Goal: Information Seeking & Learning: Check status

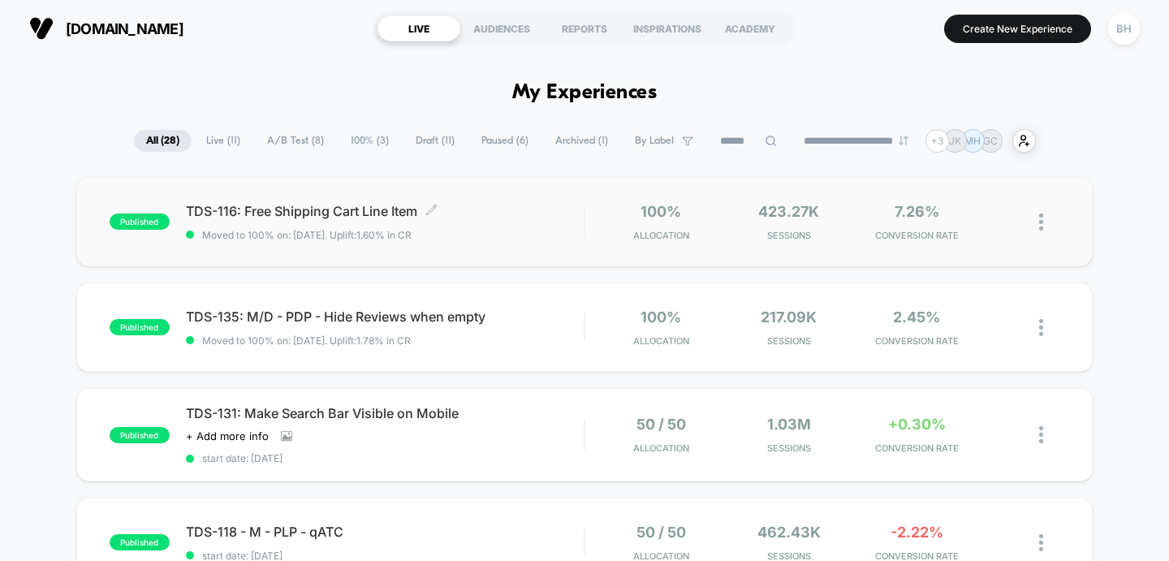
click at [490, 227] on div "TDS-116: Free Shipping Cart Line Item Click to edit experience details Click to…" at bounding box center [385, 222] width 399 height 38
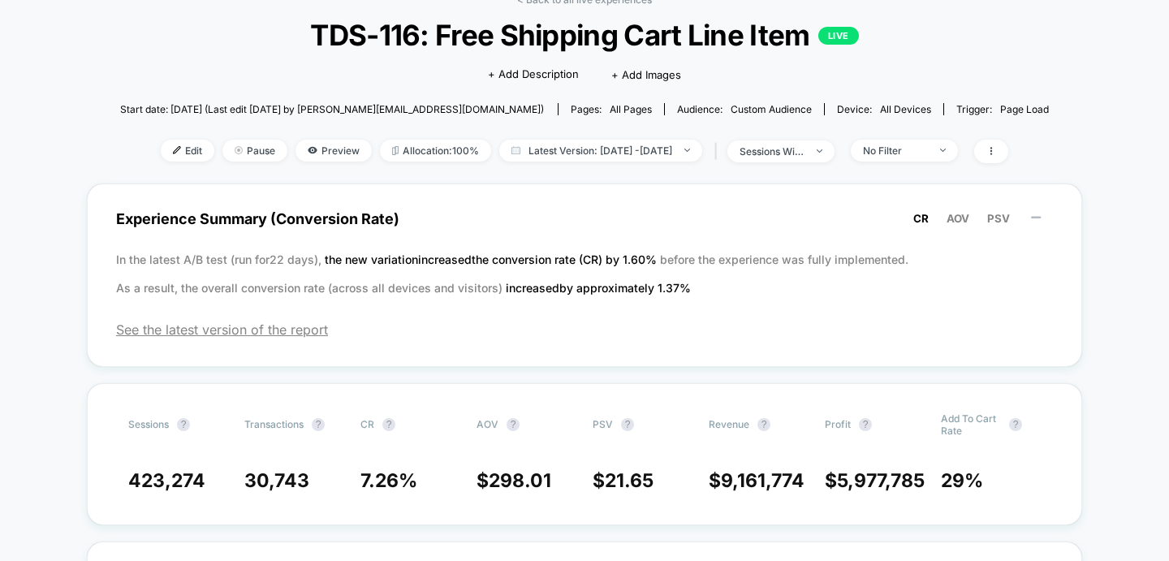
scroll to position [48, 0]
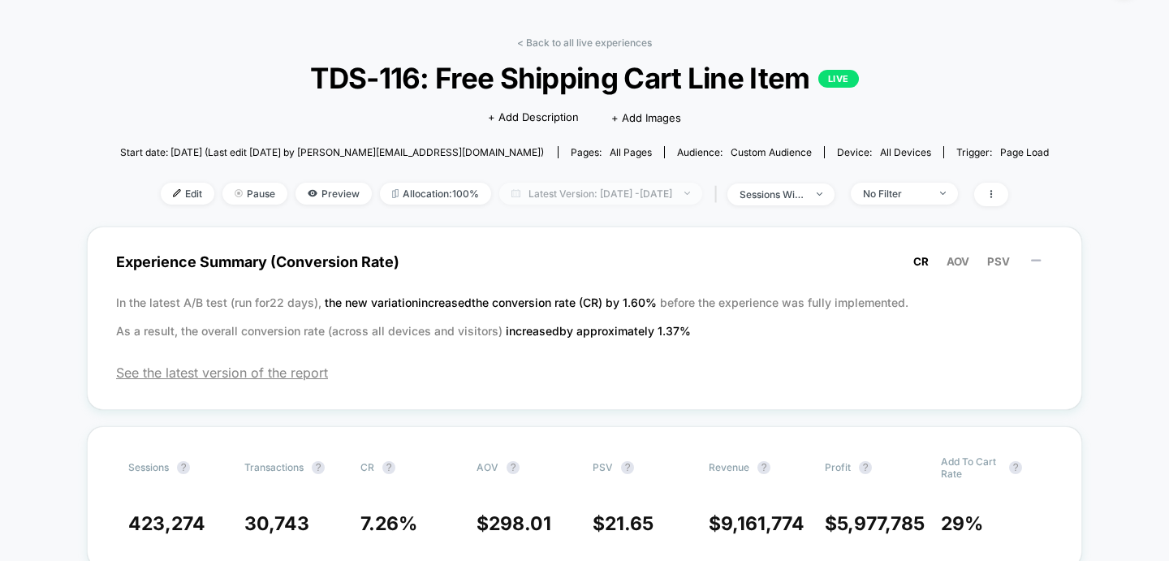
click at [606, 197] on span "Latest Version: [DATE] - [DATE]" at bounding box center [600, 194] width 203 height 22
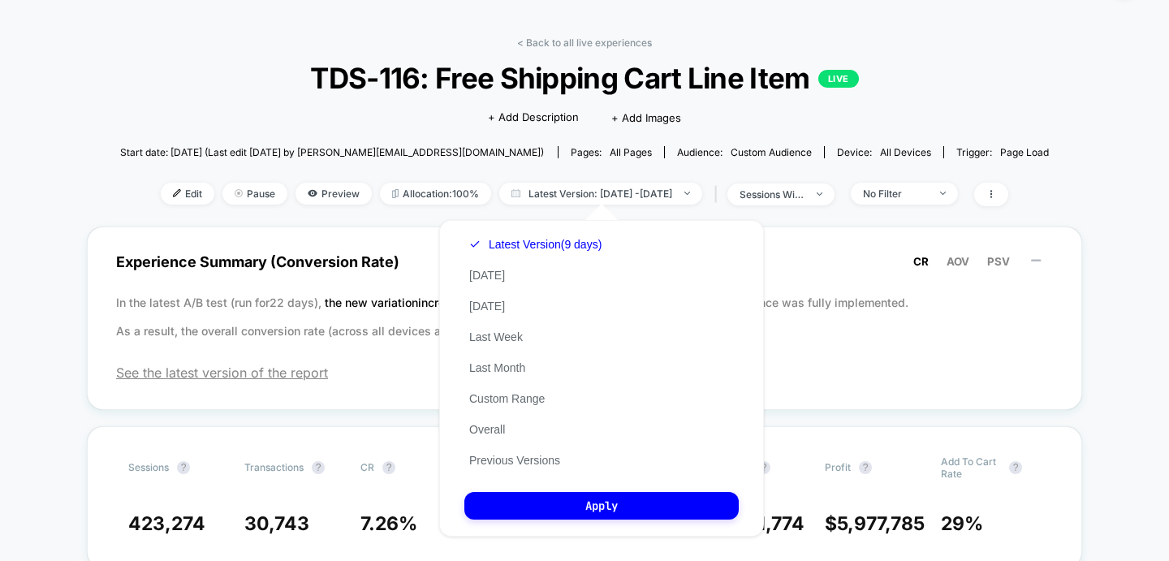
click at [525, 468] on div "Latest Version (9 days) [DATE] [DATE] Last Week Last Month Custom Range Overall…" at bounding box center [535, 352] width 142 height 247
click at [525, 463] on button "Previous Versions" at bounding box center [514, 460] width 101 height 15
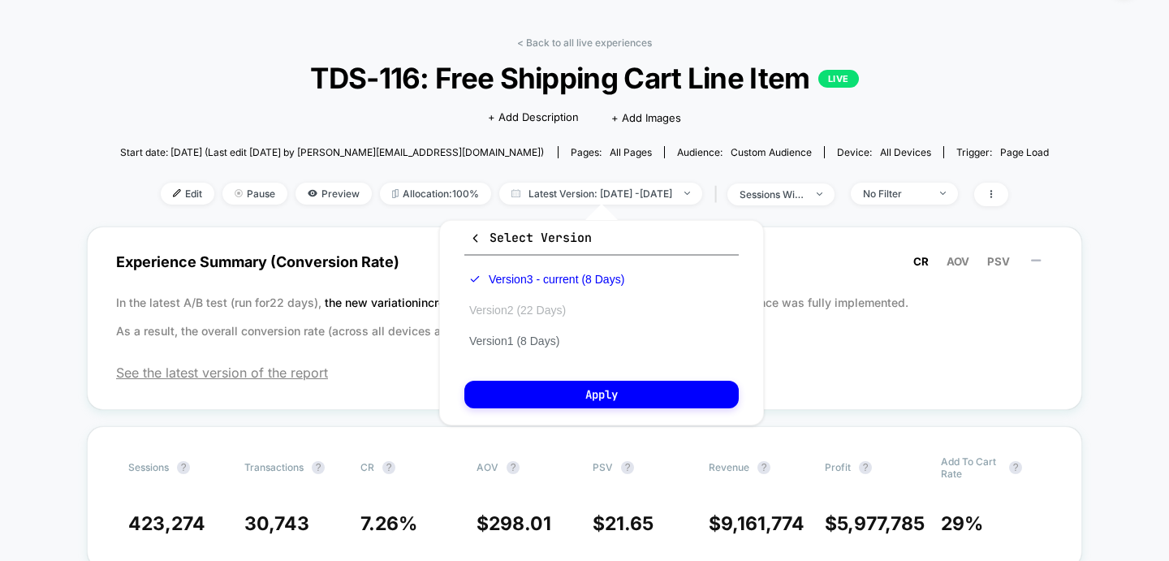
click at [543, 307] on button "Version 2 (22 Days)" at bounding box center [517, 310] width 106 height 15
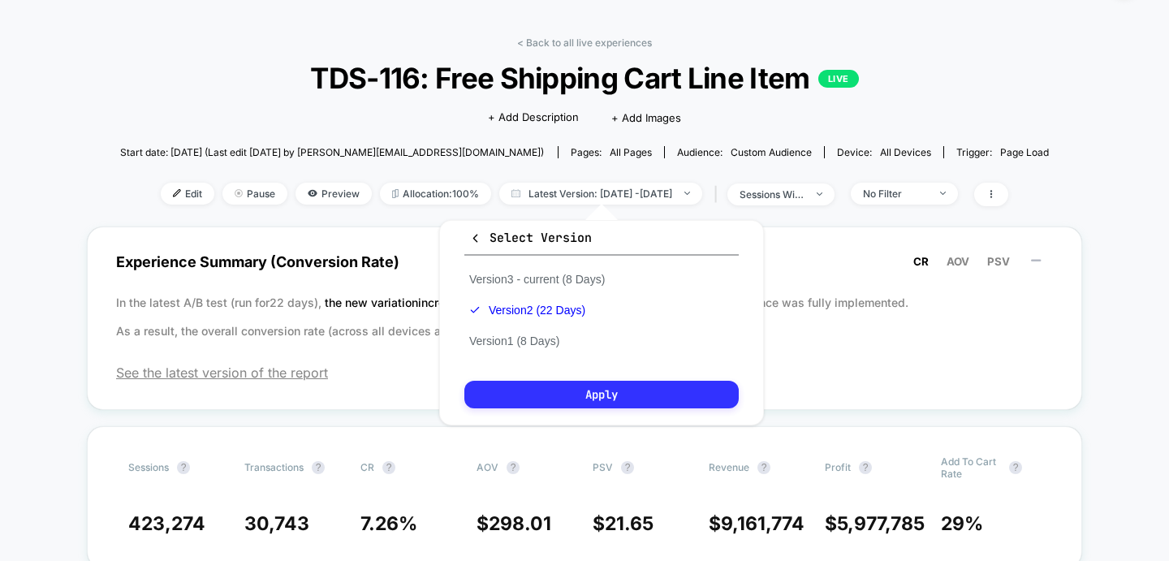
click at [551, 402] on button "Apply" at bounding box center [601, 395] width 274 height 28
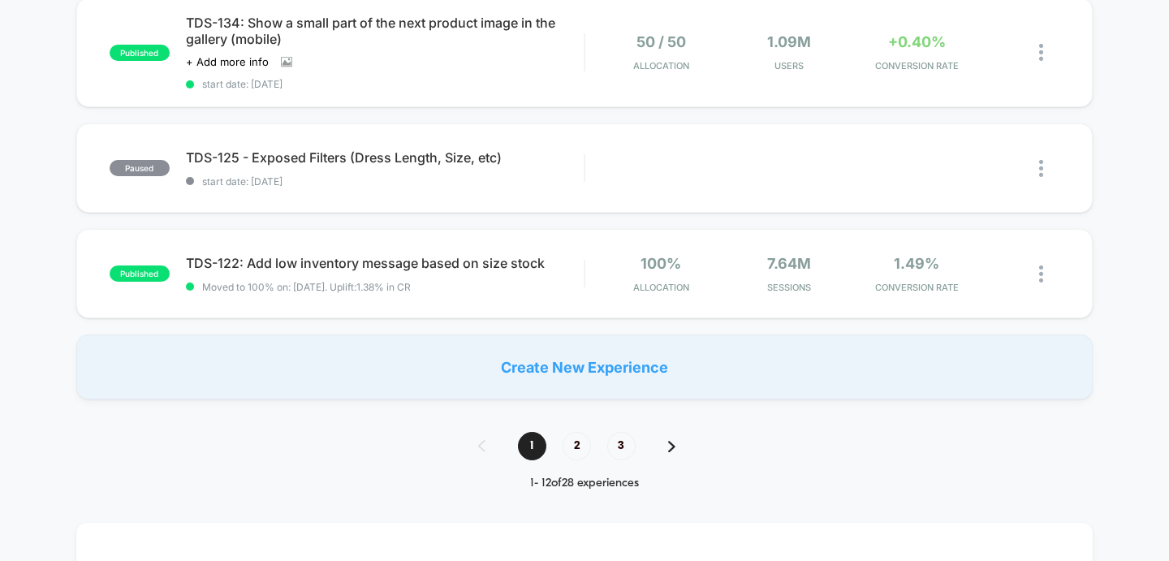
scroll to position [1134, 0]
click at [581, 440] on span "2" at bounding box center [577, 445] width 28 height 28
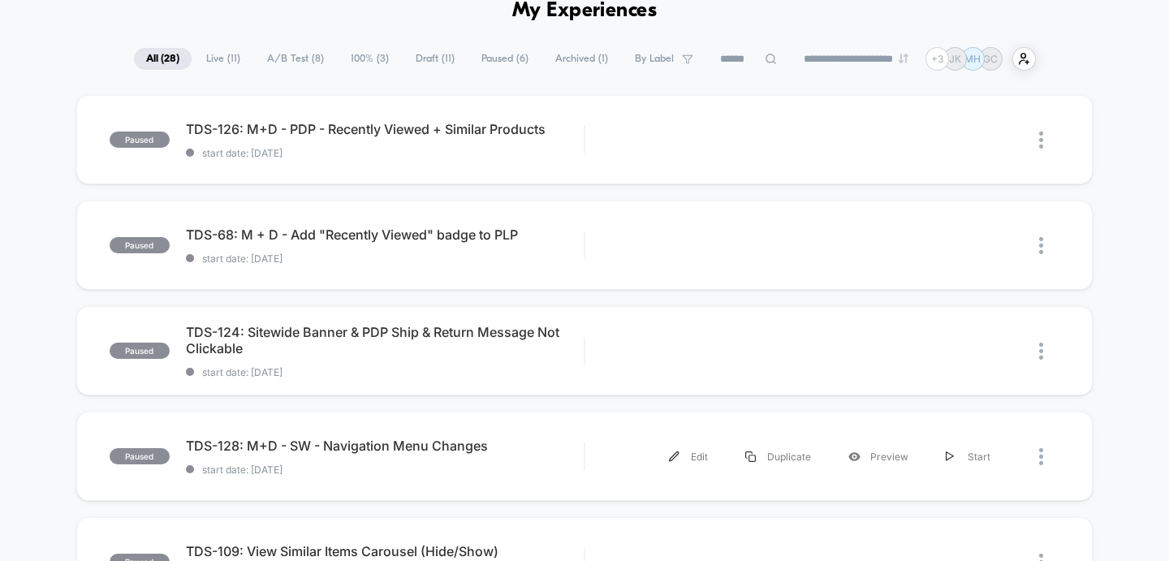
scroll to position [76, 0]
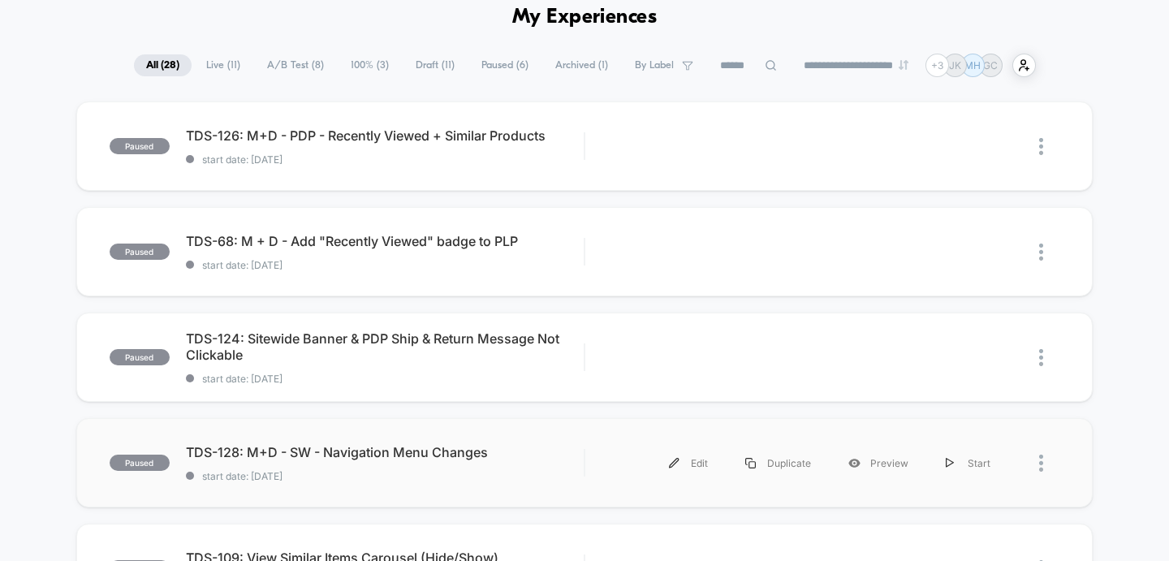
click at [562, 488] on div "paused TDS-128: M+D - SW - Navigation Menu Changes start date: [DATE] Edit Dupl…" at bounding box center [584, 462] width 1017 height 89
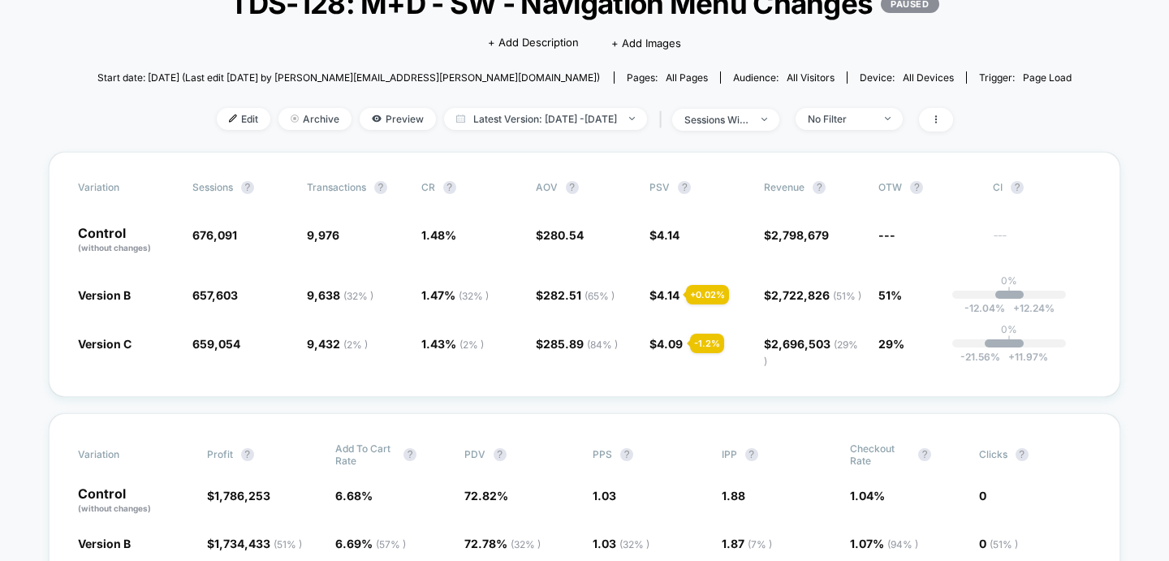
scroll to position [120, 0]
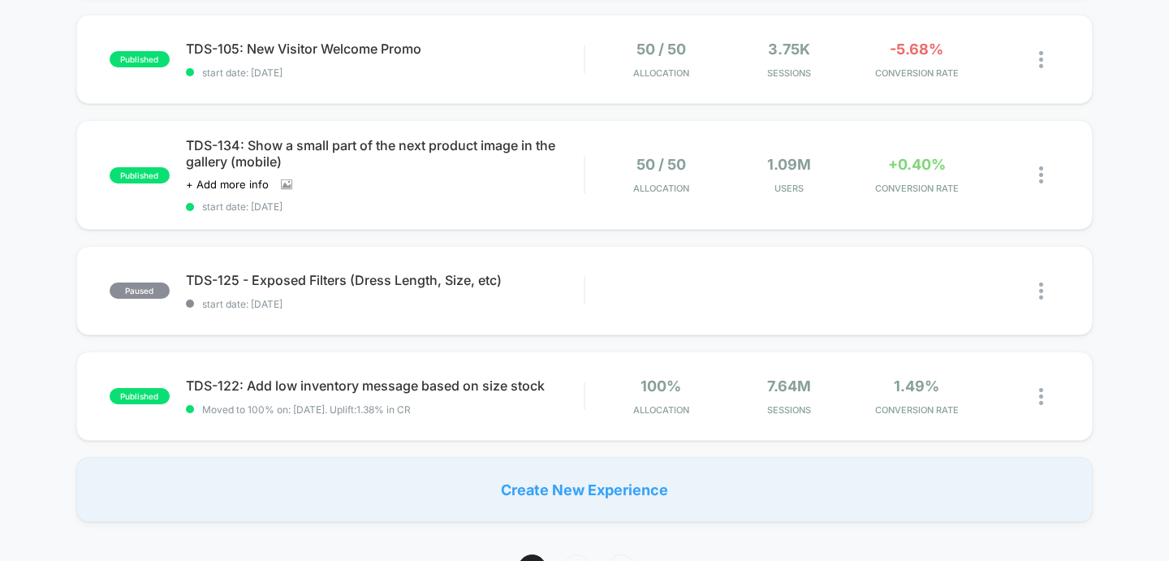
scroll to position [1013, 0]
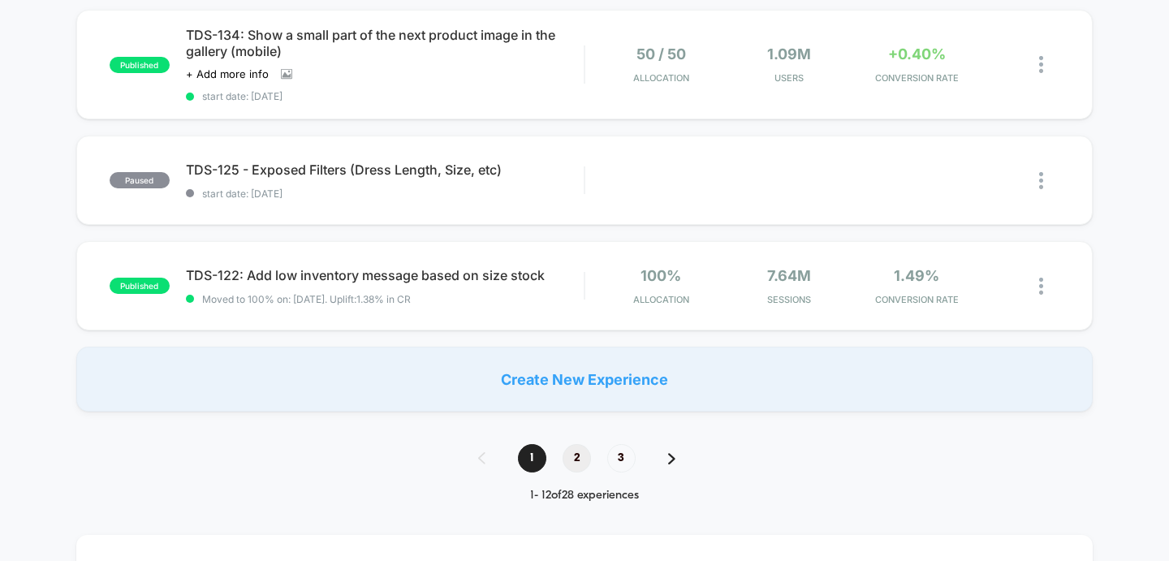
click at [583, 456] on span "2" at bounding box center [577, 458] width 28 height 28
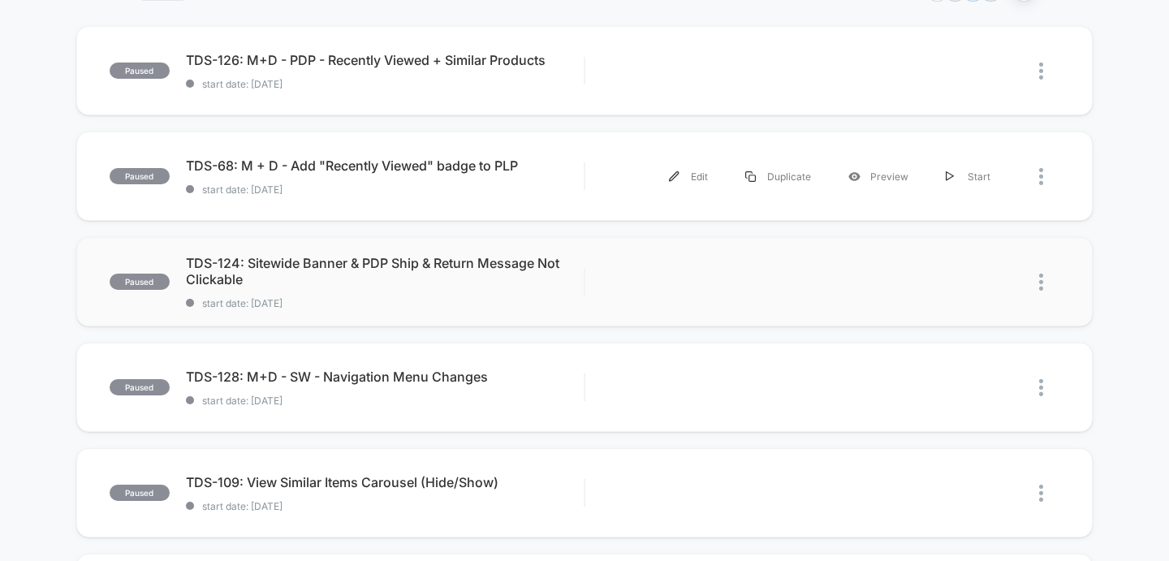
scroll to position [152, 0]
click at [361, 311] on div "paused TDS-124: Sitewide Banner & PDP Ship & Return Message Not Clickable start…" at bounding box center [584, 280] width 1017 height 89
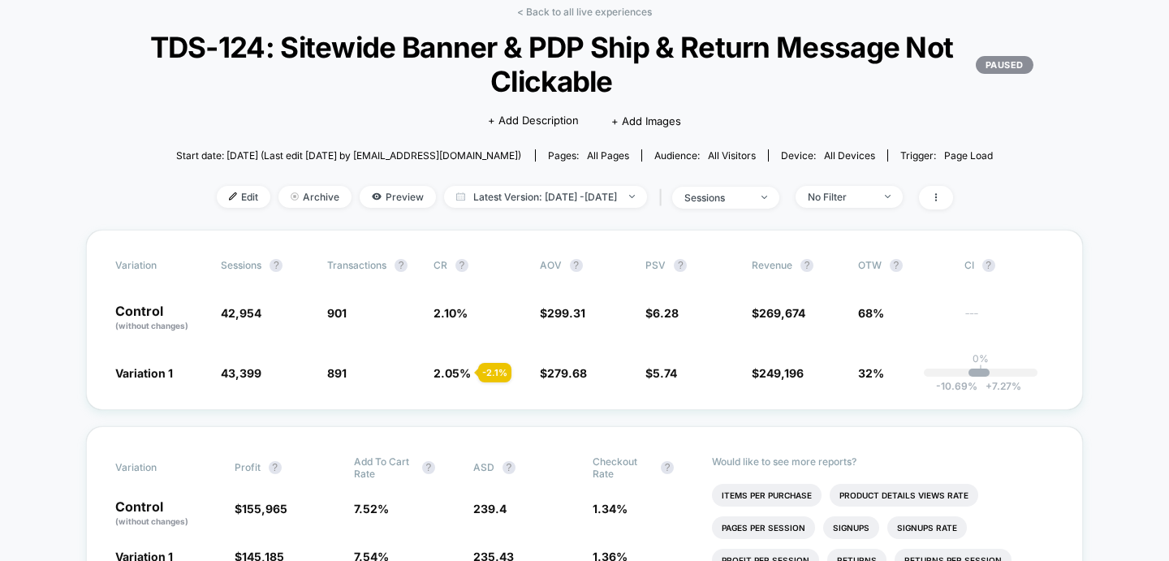
scroll to position [78, 0]
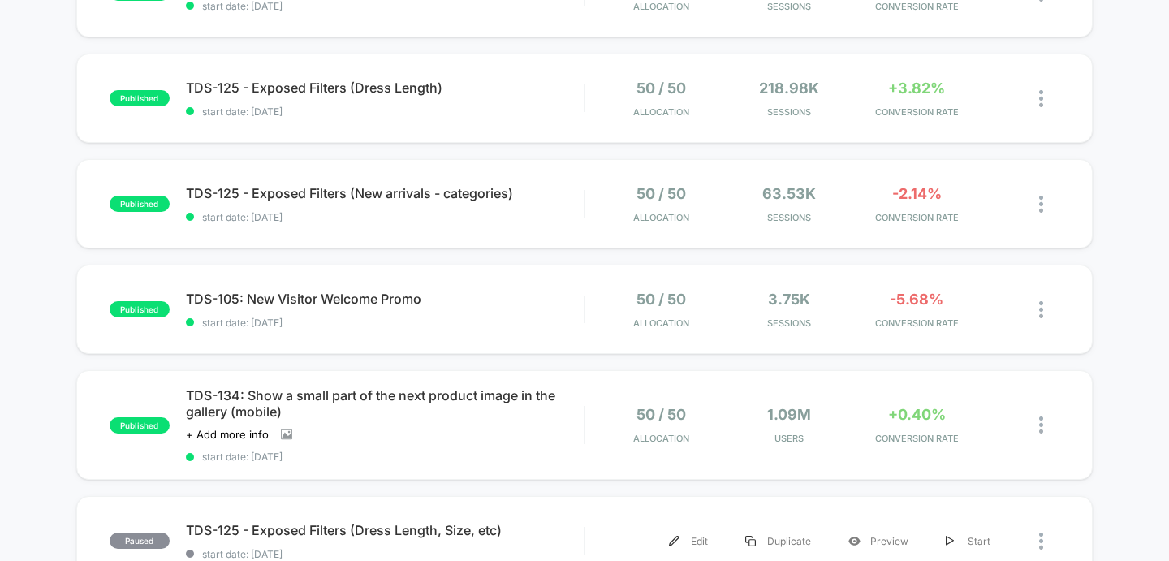
scroll to position [758, 0]
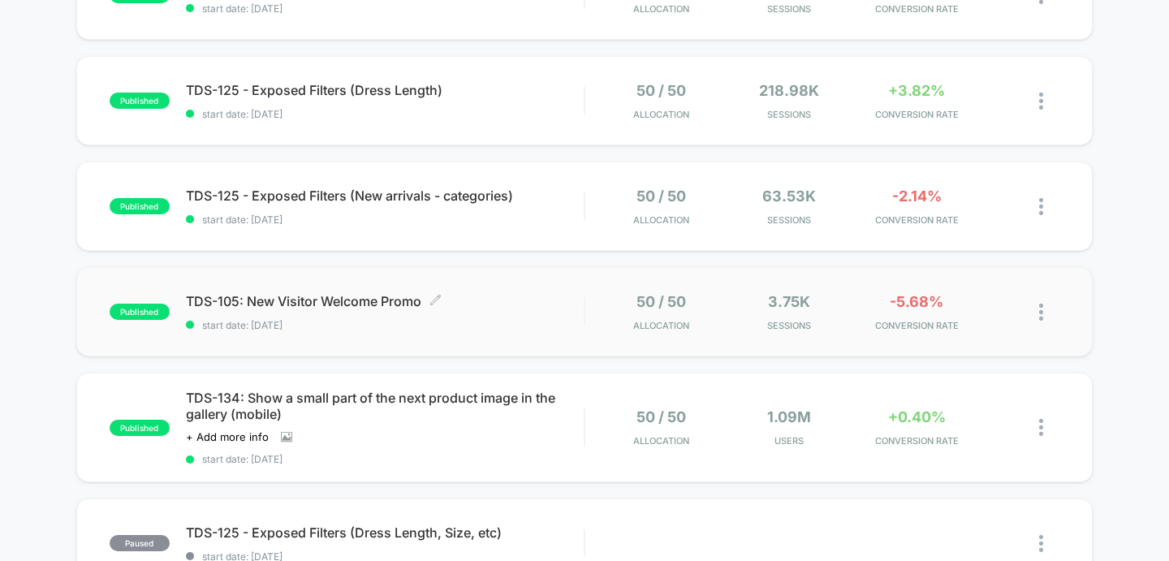
click at [358, 328] on span "start date: [DATE]" at bounding box center [385, 325] width 399 height 12
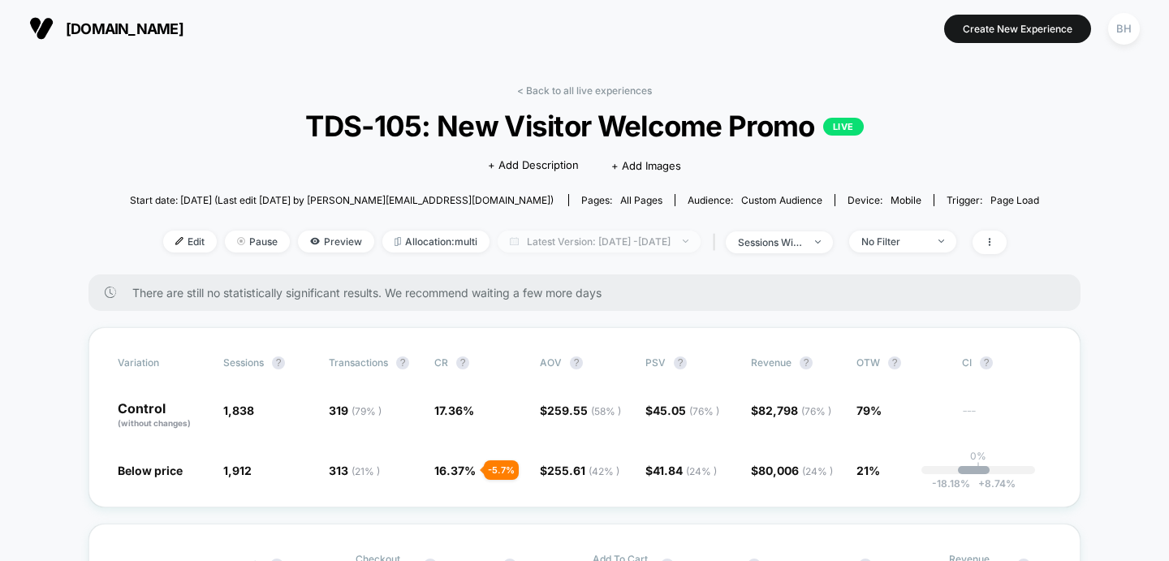
click at [588, 238] on span "Latest Version: [DATE] - [DATE]" at bounding box center [599, 242] width 203 height 22
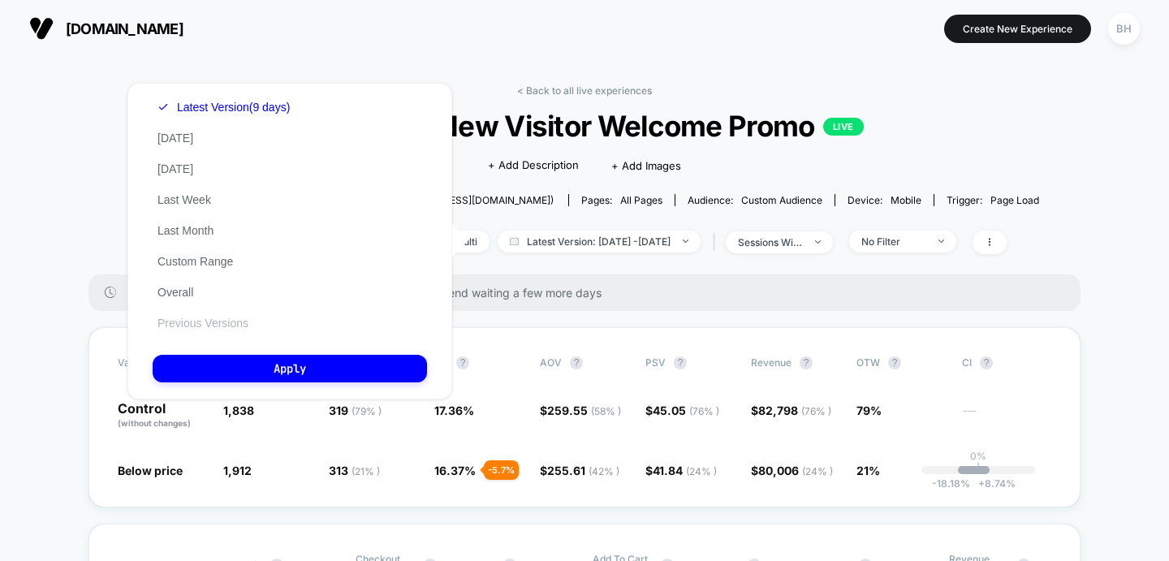
click at [226, 325] on button "Previous Versions" at bounding box center [203, 323] width 101 height 15
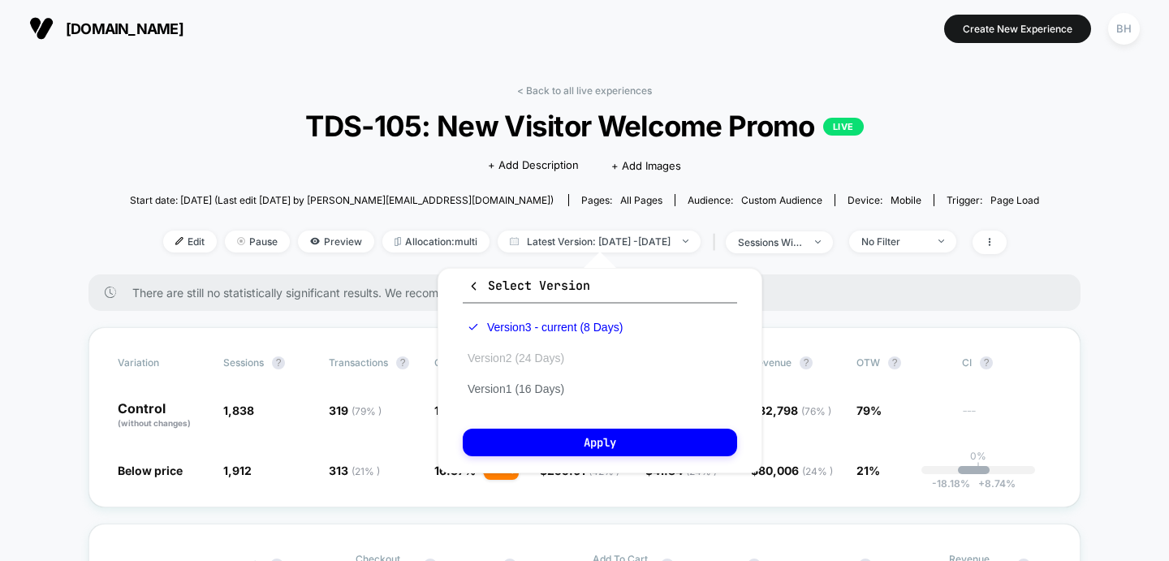
click at [512, 357] on button "Version 2 (24 Days)" at bounding box center [516, 358] width 106 height 15
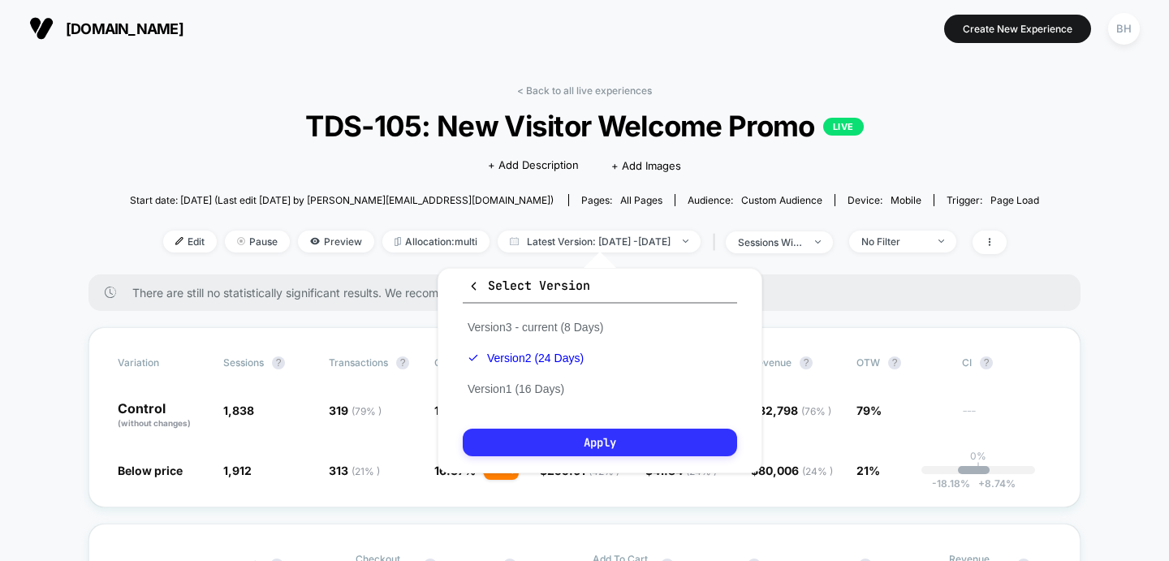
click at [496, 443] on button "Apply" at bounding box center [600, 443] width 274 height 28
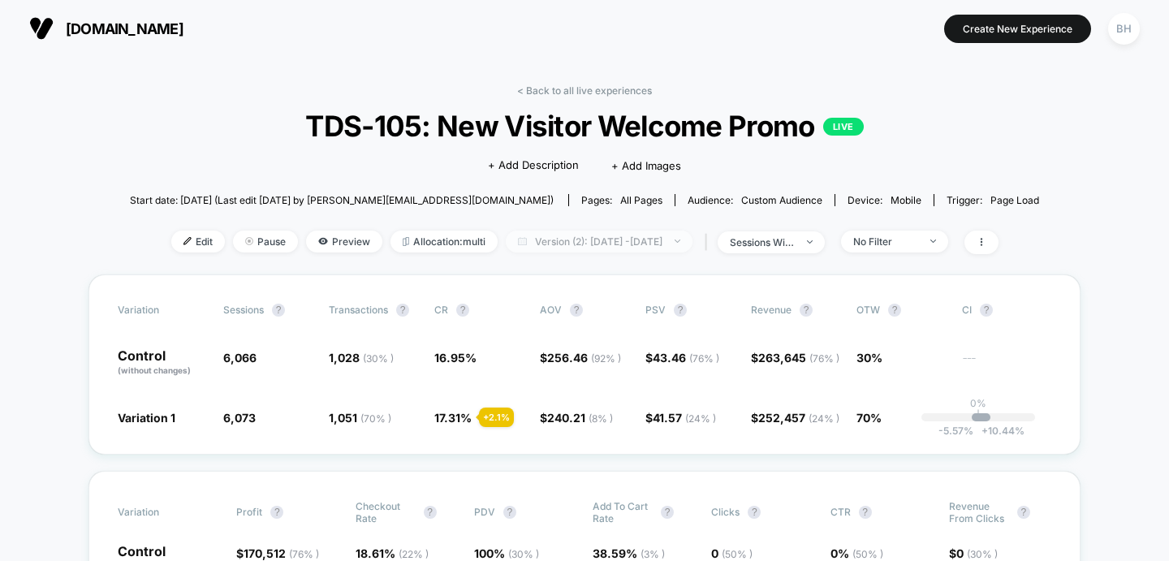
click at [628, 243] on span "Version (2): [DATE] - [DATE]" at bounding box center [599, 242] width 187 height 22
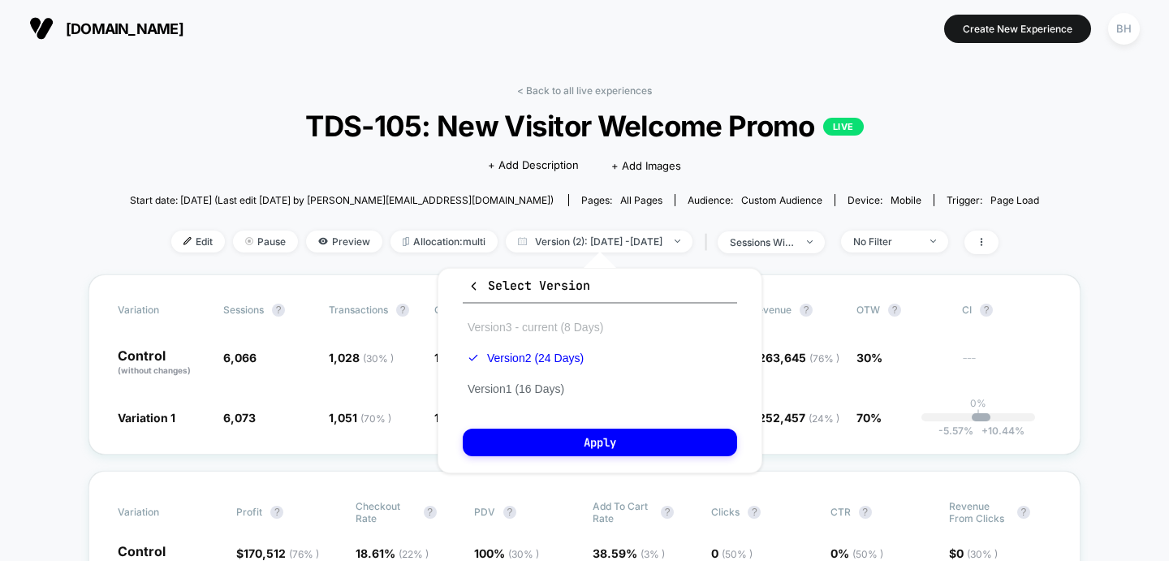
click at [564, 322] on button "Version 3 - current (8 Days)" at bounding box center [535, 327] width 145 height 15
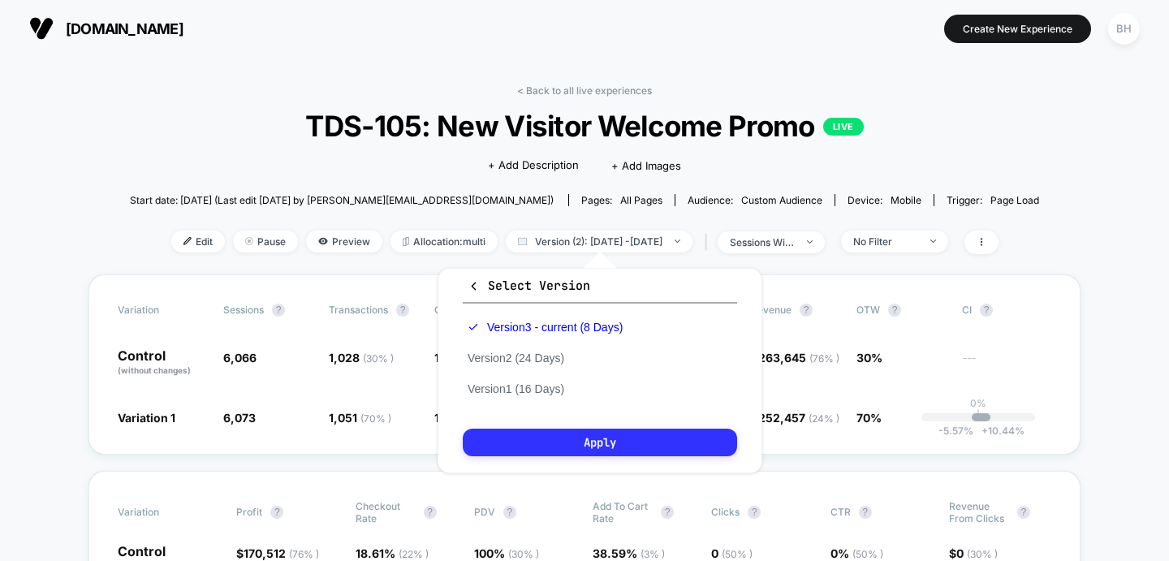
click at [578, 443] on button "Apply" at bounding box center [600, 443] width 274 height 28
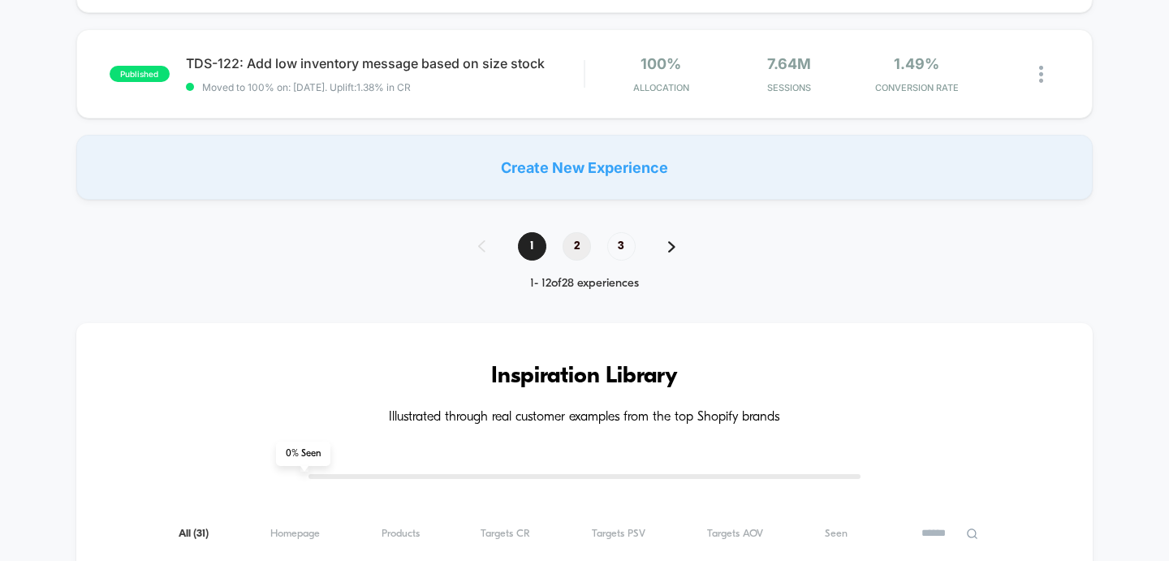
click at [577, 252] on span "2" at bounding box center [577, 246] width 28 height 28
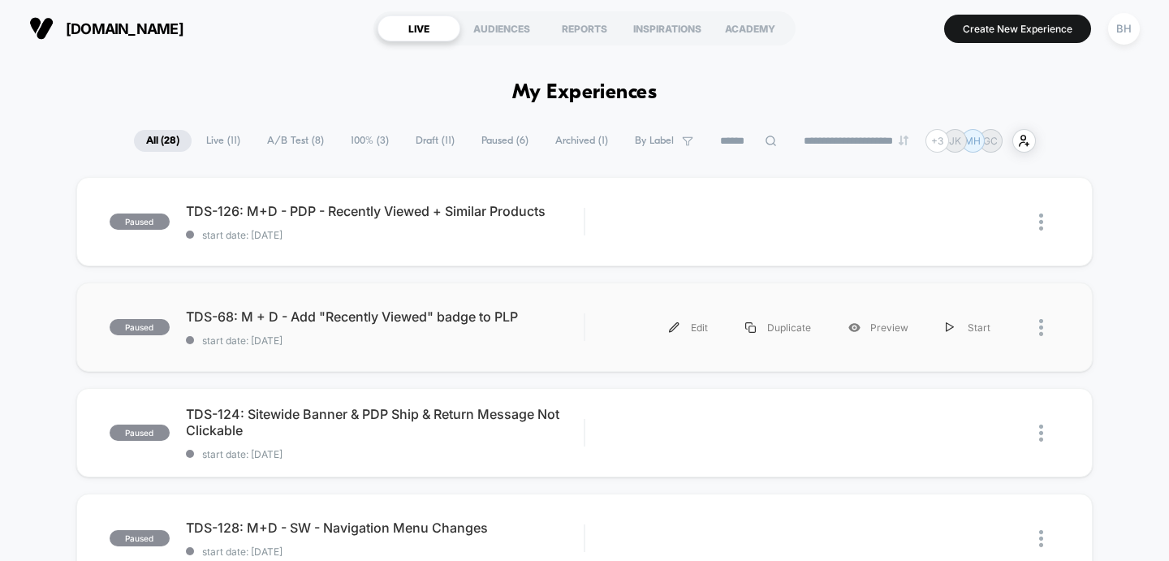
click at [406, 352] on div "paused TDS-68: M + D - Add "Recently Viewed" badge to PLP start date: [DATE] Ed…" at bounding box center [584, 327] width 1017 height 89
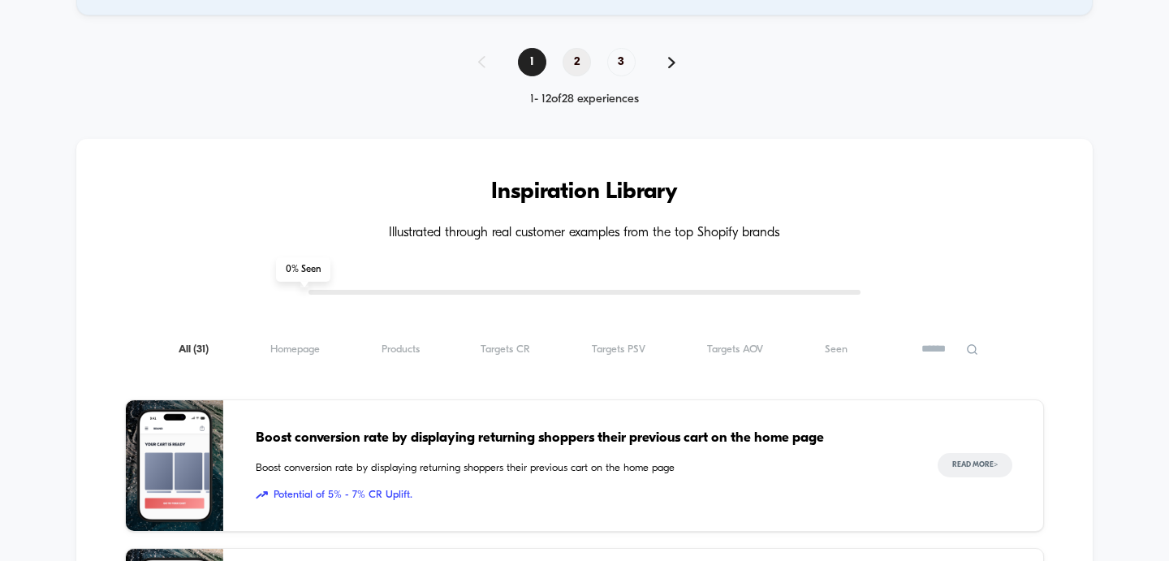
click at [579, 62] on span "2" at bounding box center [577, 62] width 28 height 28
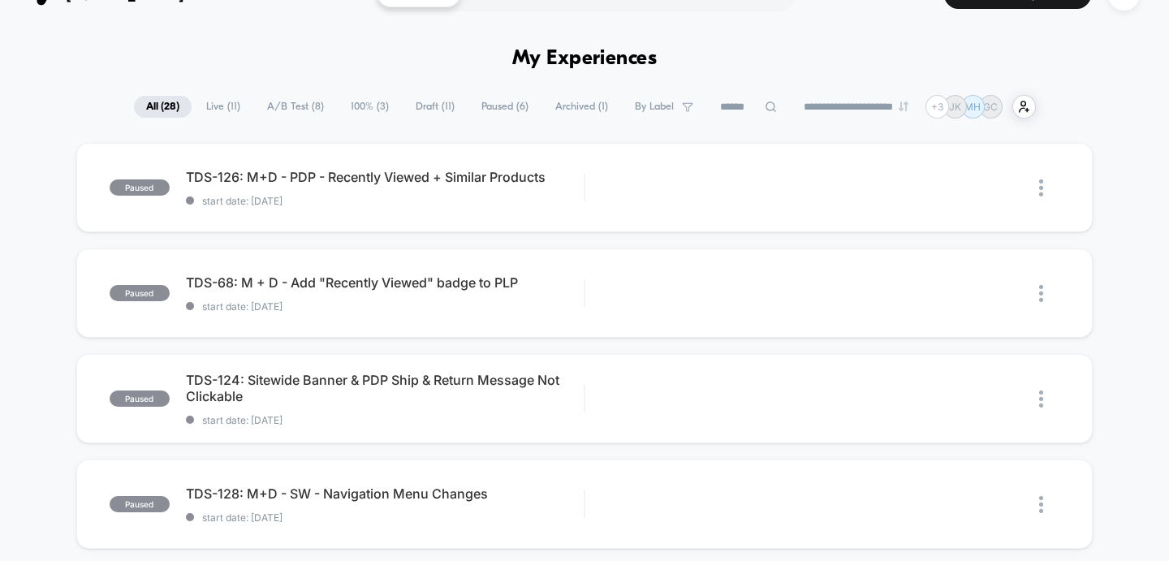
scroll to position [33, 0]
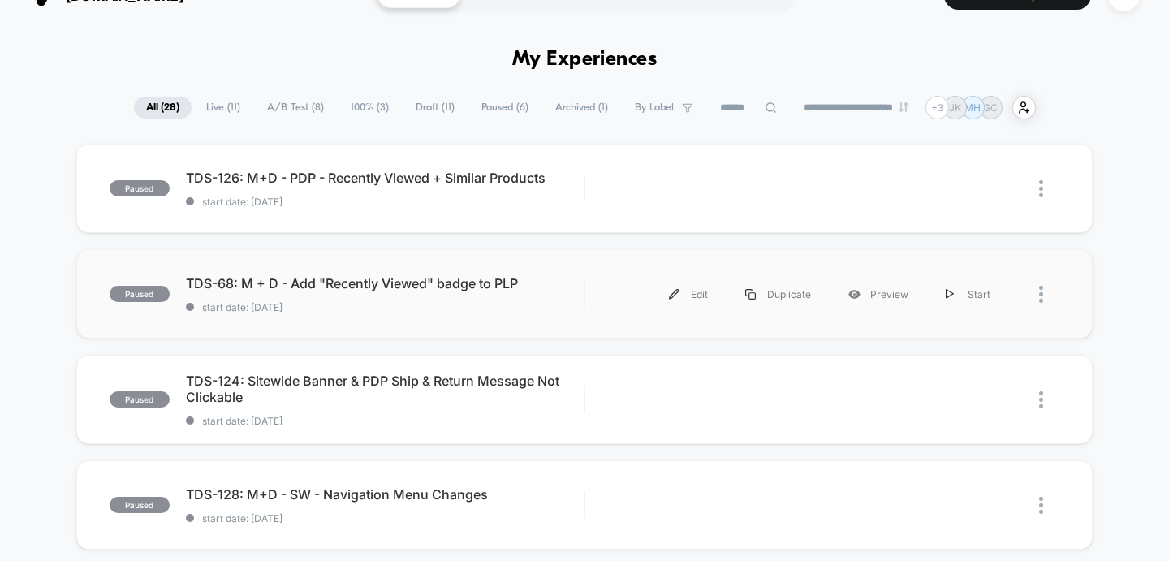
click at [404, 313] on div "paused TDS-68: M + D - Add "Recently Viewed" badge to PLP start date: [DATE] Ed…" at bounding box center [584, 293] width 1017 height 89
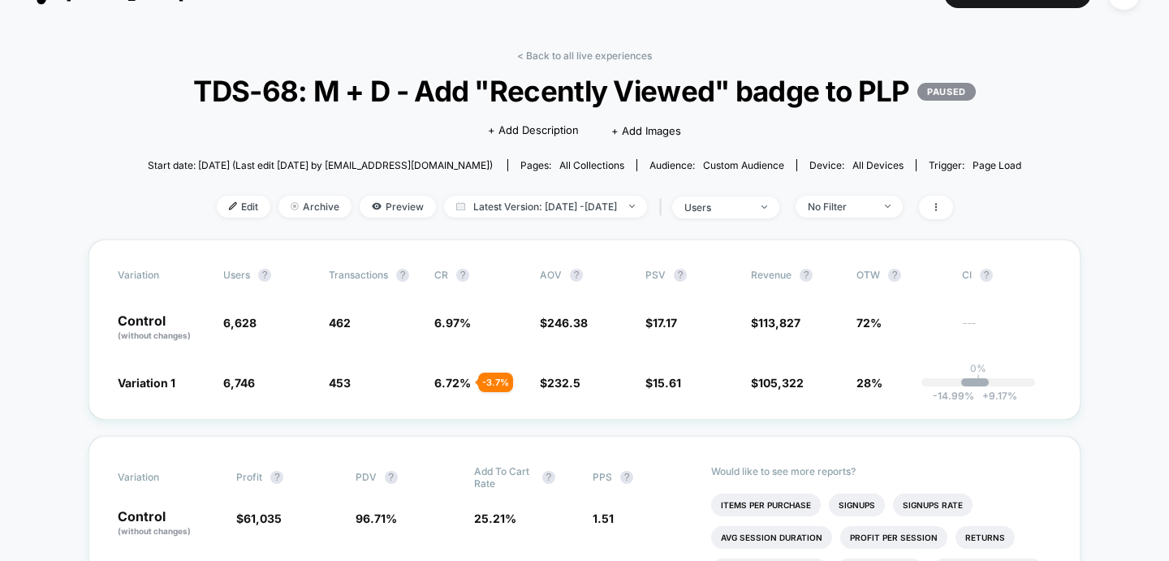
scroll to position [44, 0]
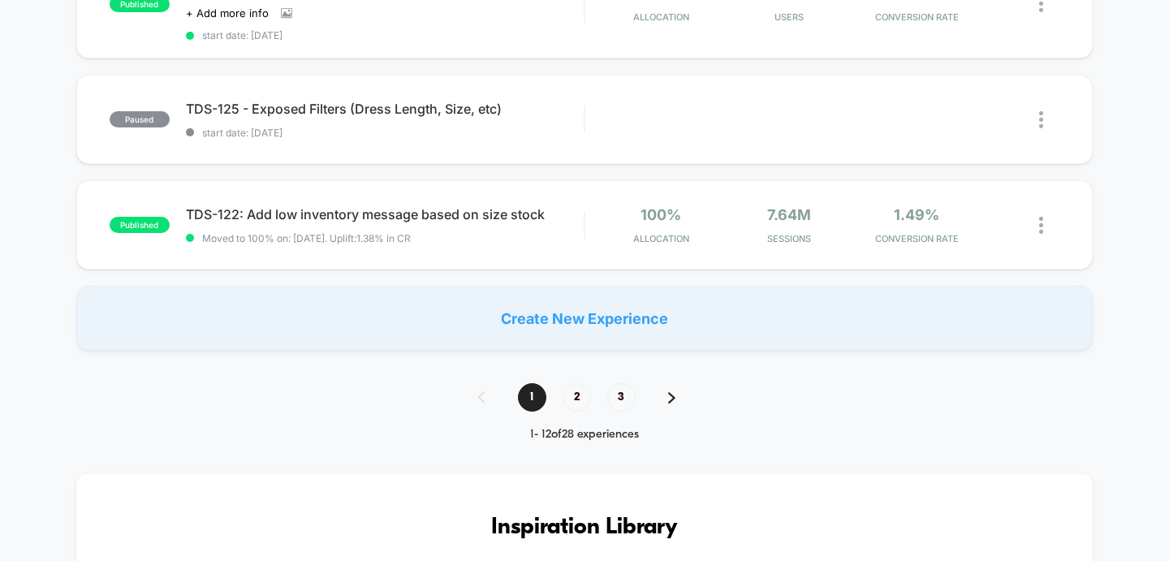
scroll to position [1043, 0]
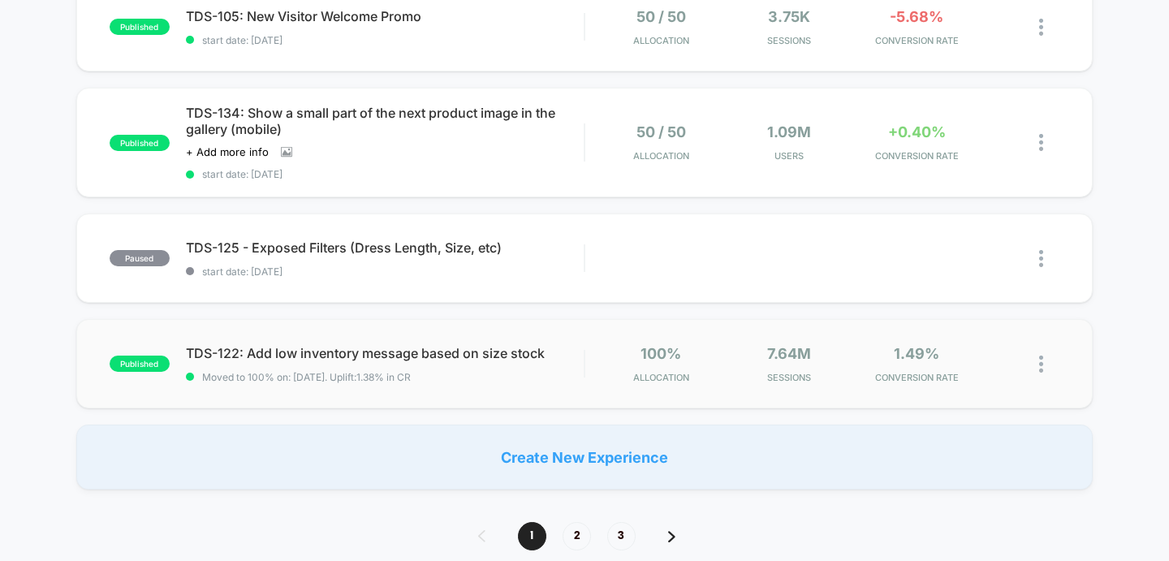
click at [512, 386] on div "published TDS-122: Add low inventory message based on size stock Moved to 100% …" at bounding box center [584, 363] width 1017 height 89
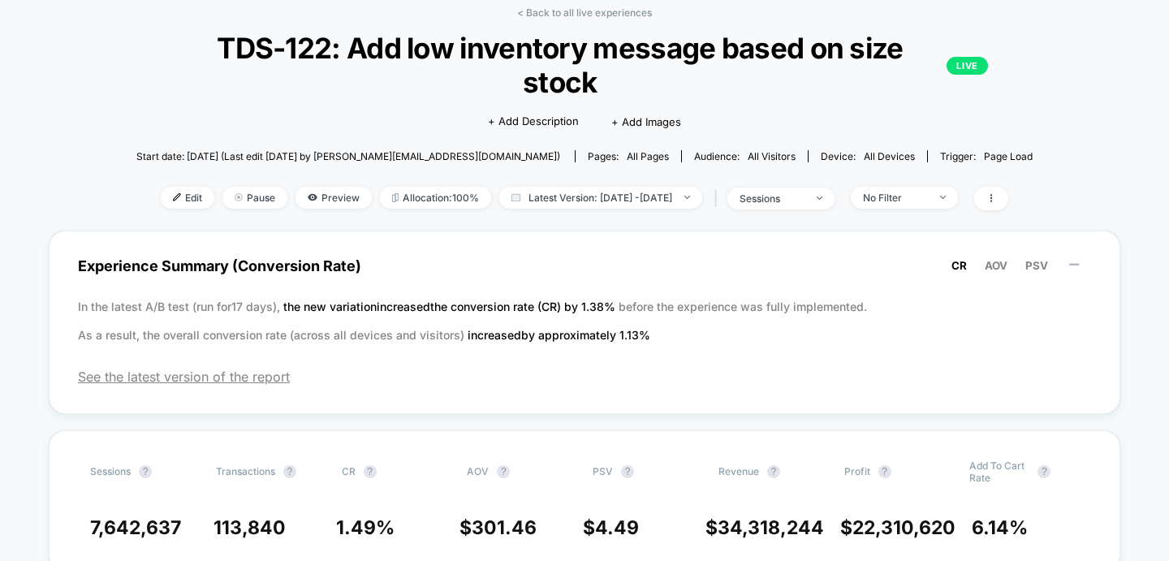
scroll to position [51, 0]
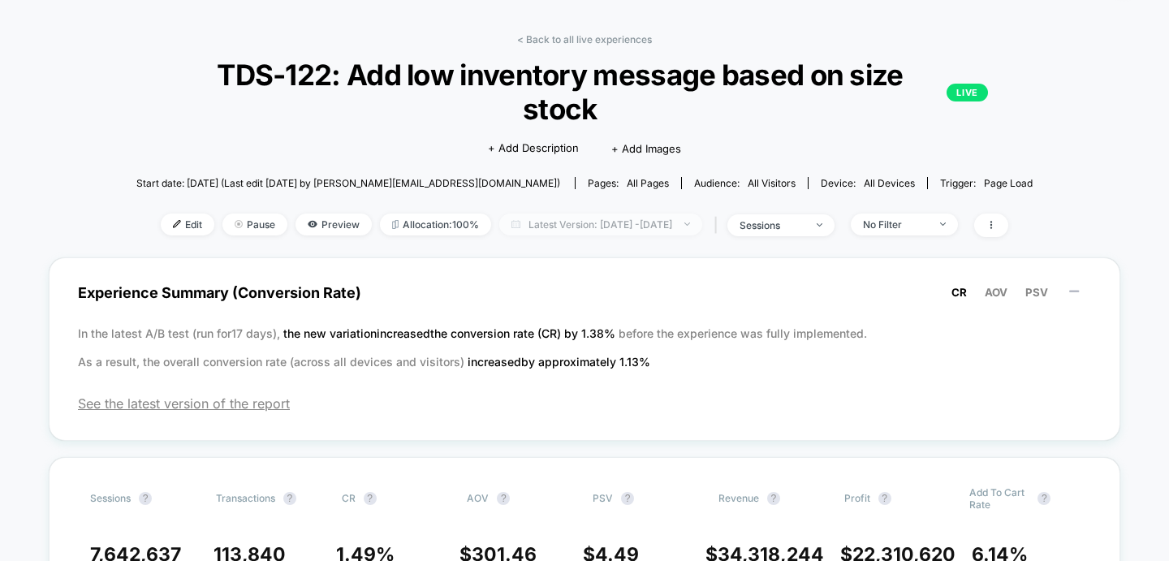
click at [635, 214] on span "Latest Version: [DATE] - [DATE]" at bounding box center [600, 225] width 203 height 22
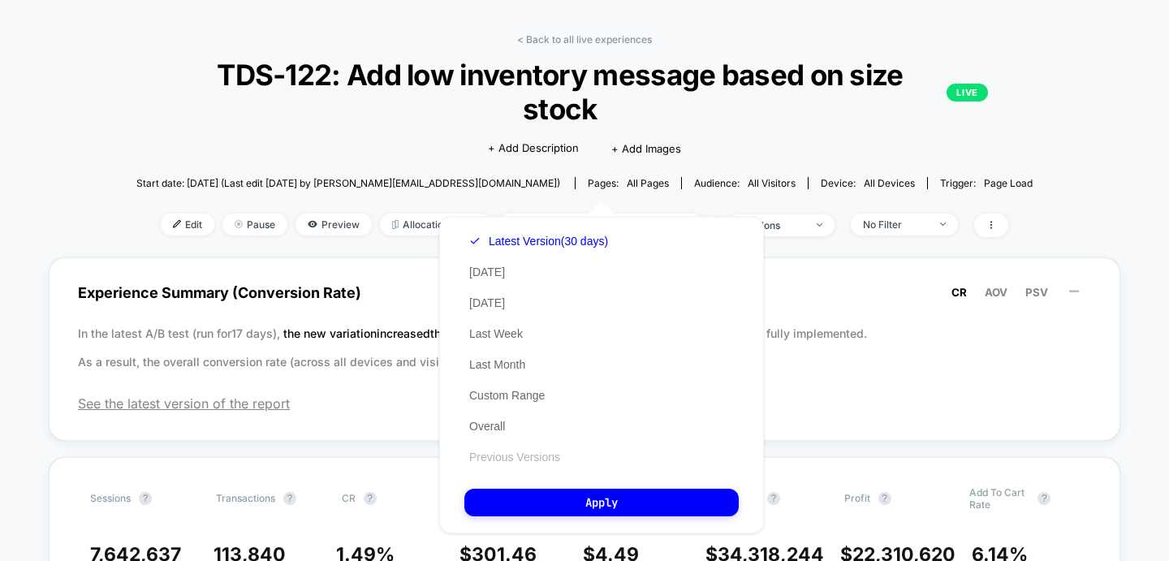
click at [536, 455] on button "Previous Versions" at bounding box center [514, 457] width 101 height 15
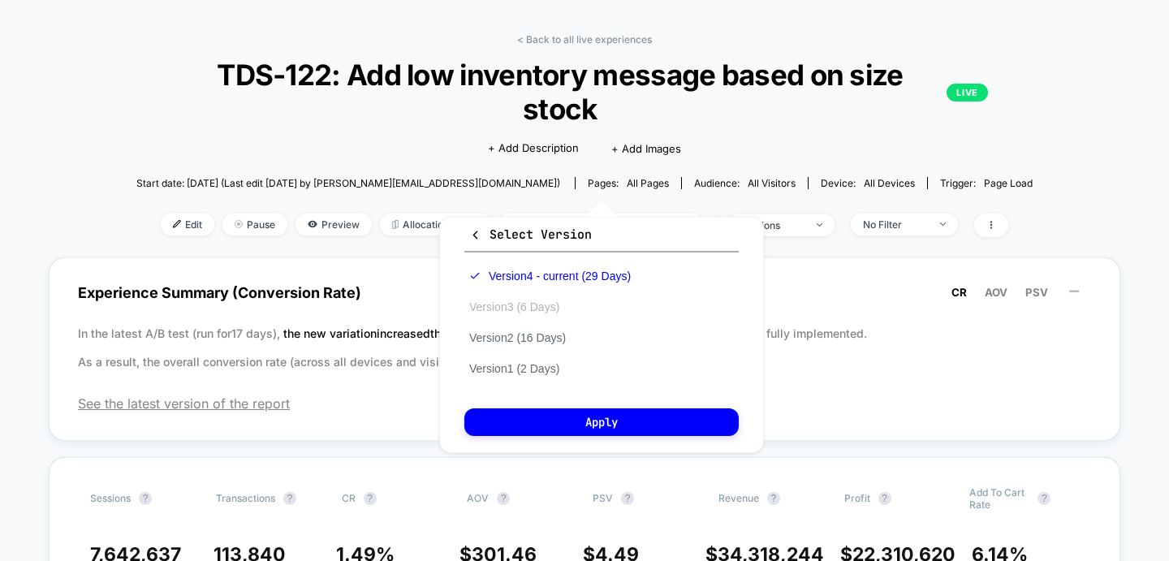
click at [535, 306] on button "Version 3 (6 Days)" at bounding box center [514, 307] width 100 height 15
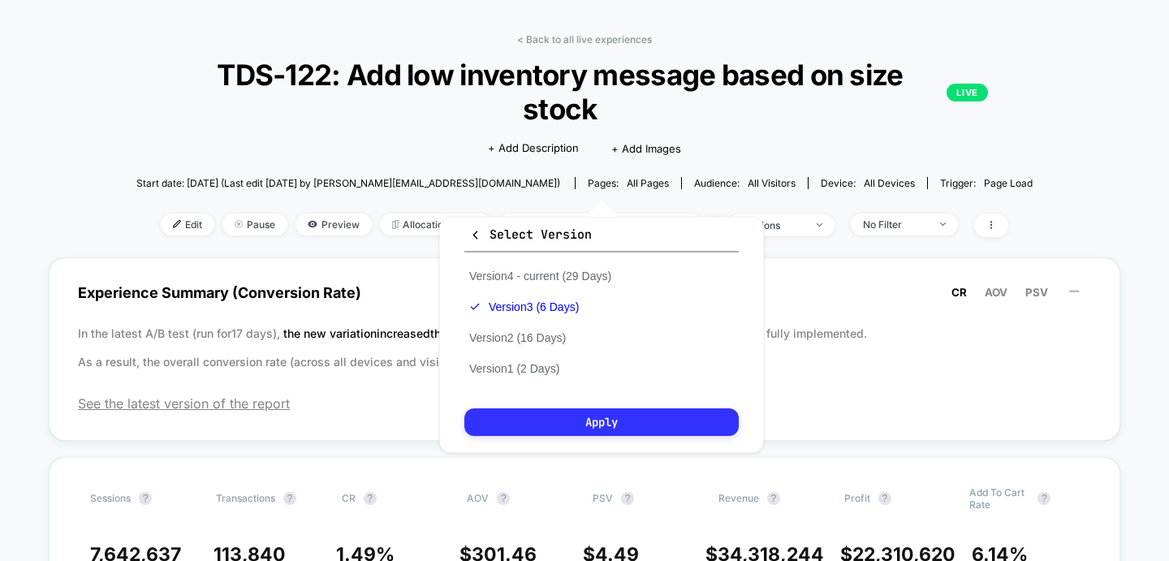
click at [560, 420] on button "Apply" at bounding box center [601, 422] width 274 height 28
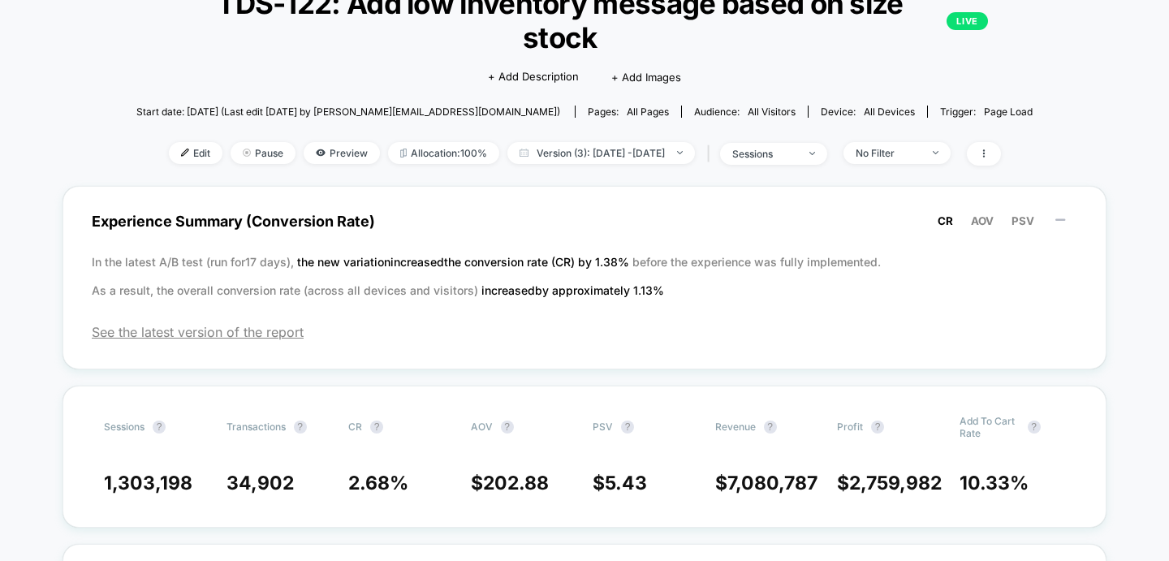
scroll to position [47, 0]
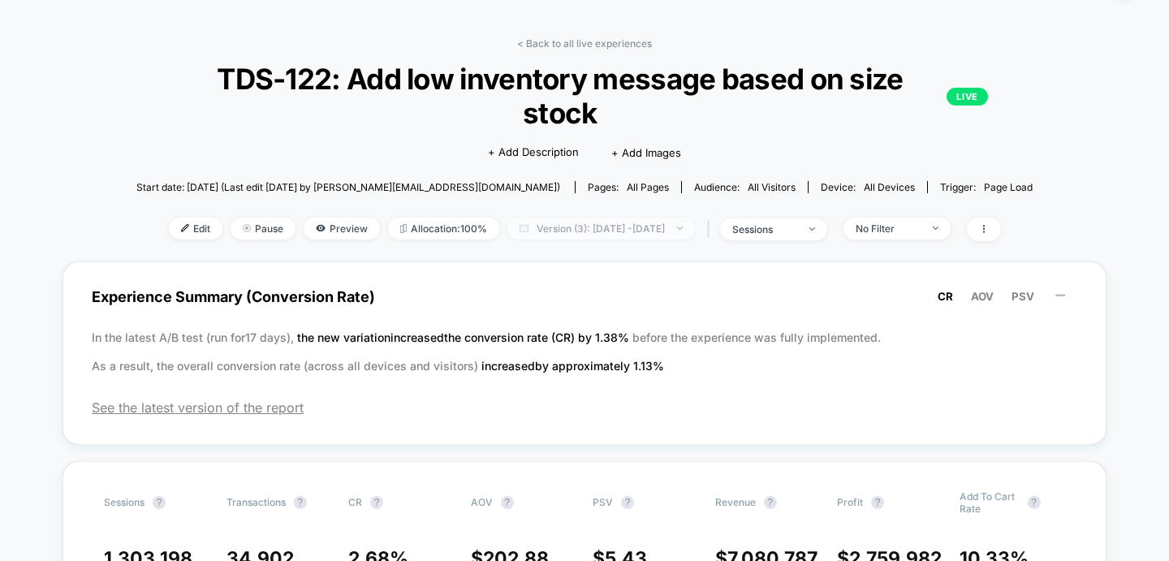
click at [565, 231] on span "Version (3): [DATE] - [DATE]" at bounding box center [602, 229] width 188 height 22
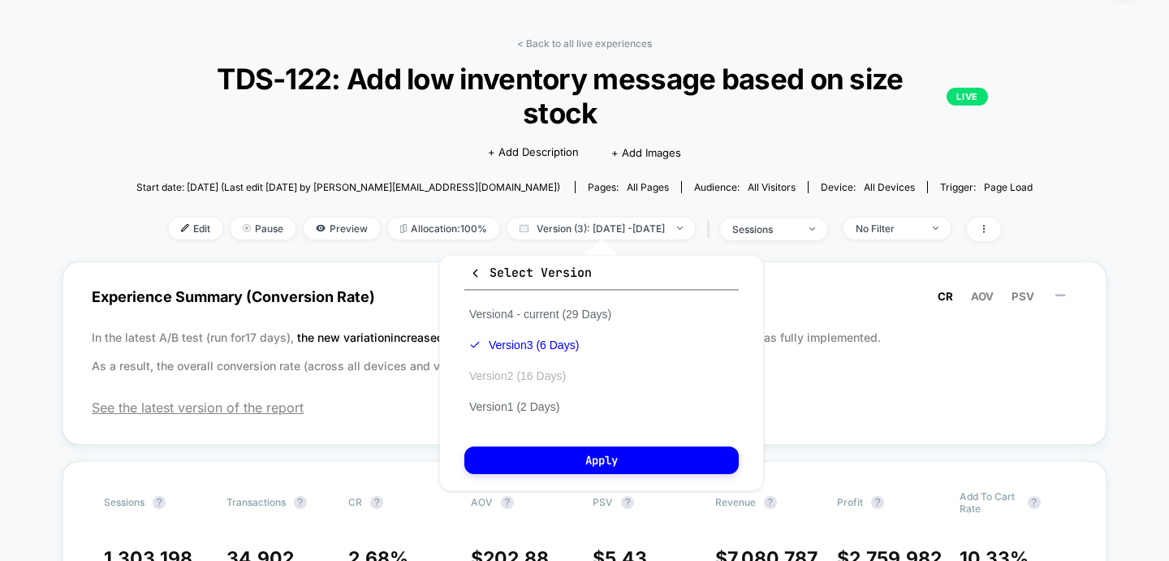
click at [558, 380] on button "Version 2 (16 Days)" at bounding box center [517, 376] width 106 height 15
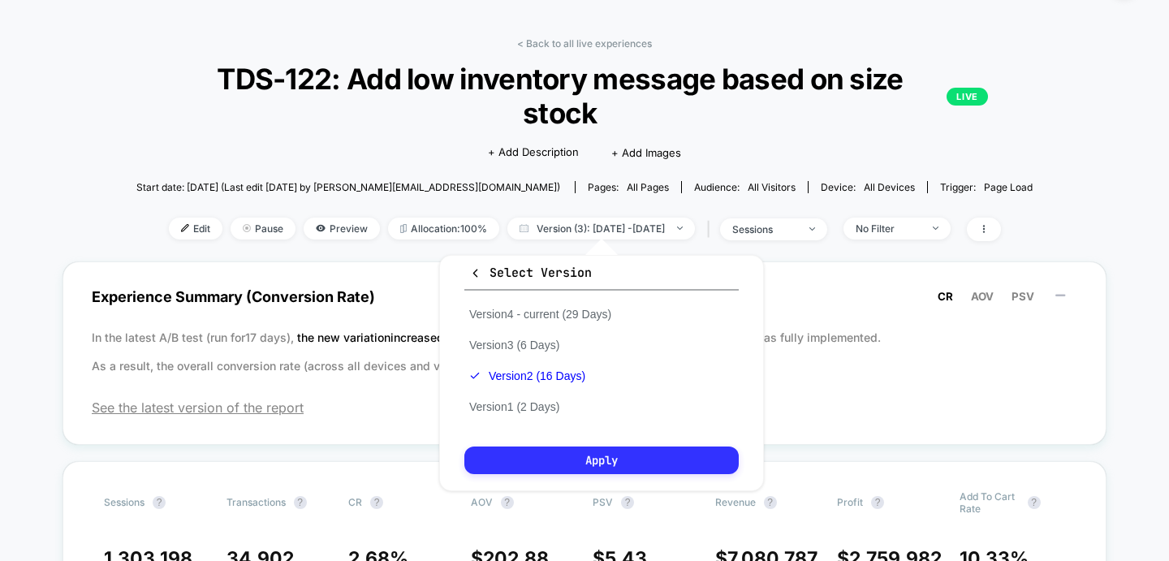
click at [555, 461] on button "Apply" at bounding box center [601, 461] width 274 height 28
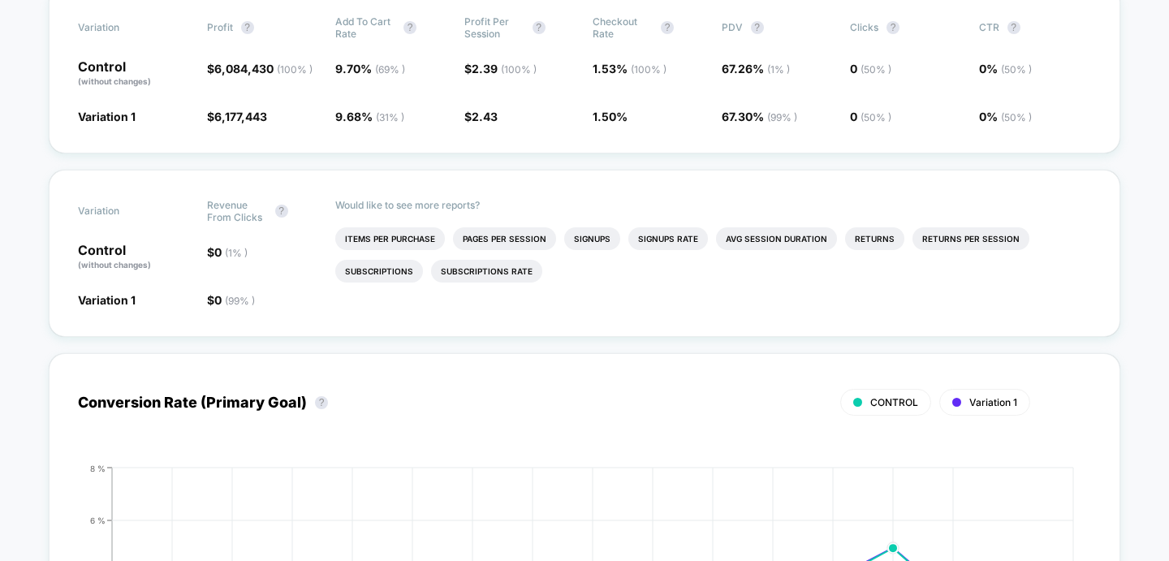
scroll to position [189, 0]
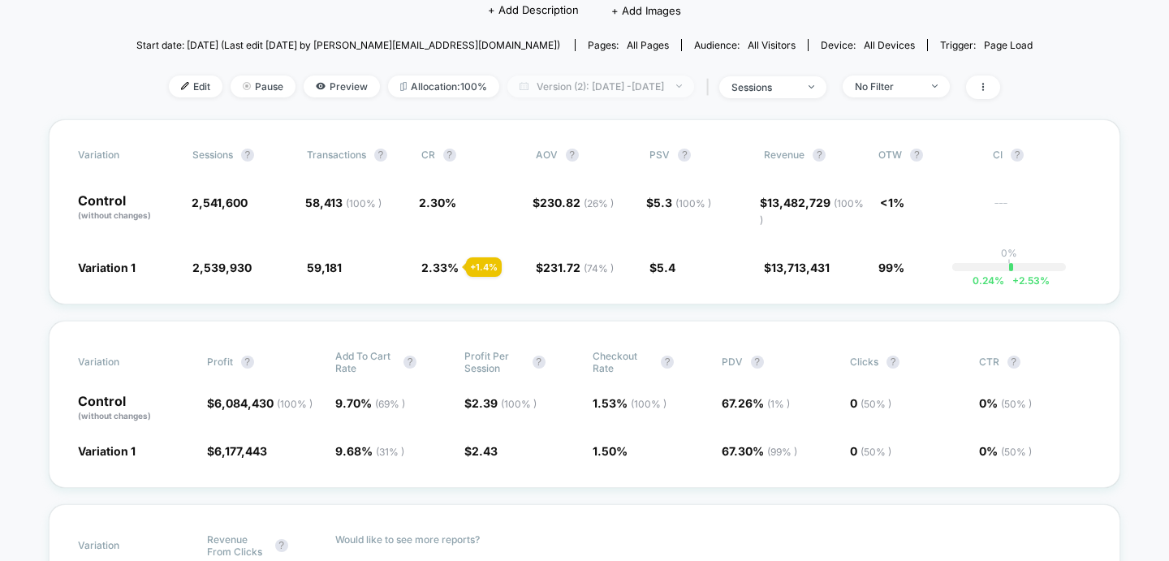
click at [602, 83] on span "Version (2): [DATE] - [DATE]" at bounding box center [601, 87] width 187 height 22
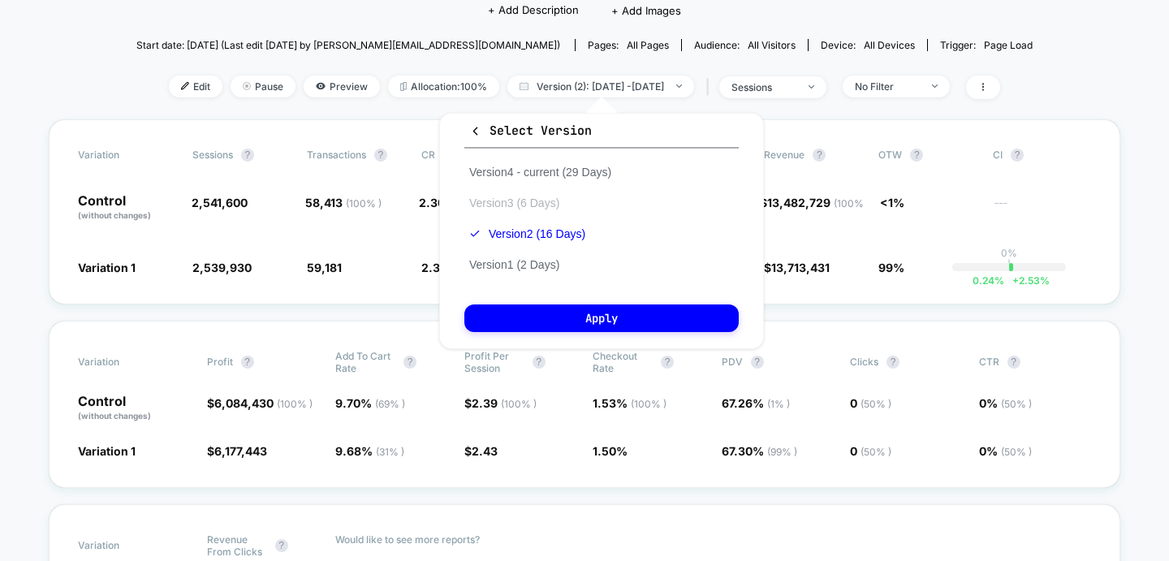
click at [533, 202] on button "Version 3 (6 Days)" at bounding box center [514, 203] width 100 height 15
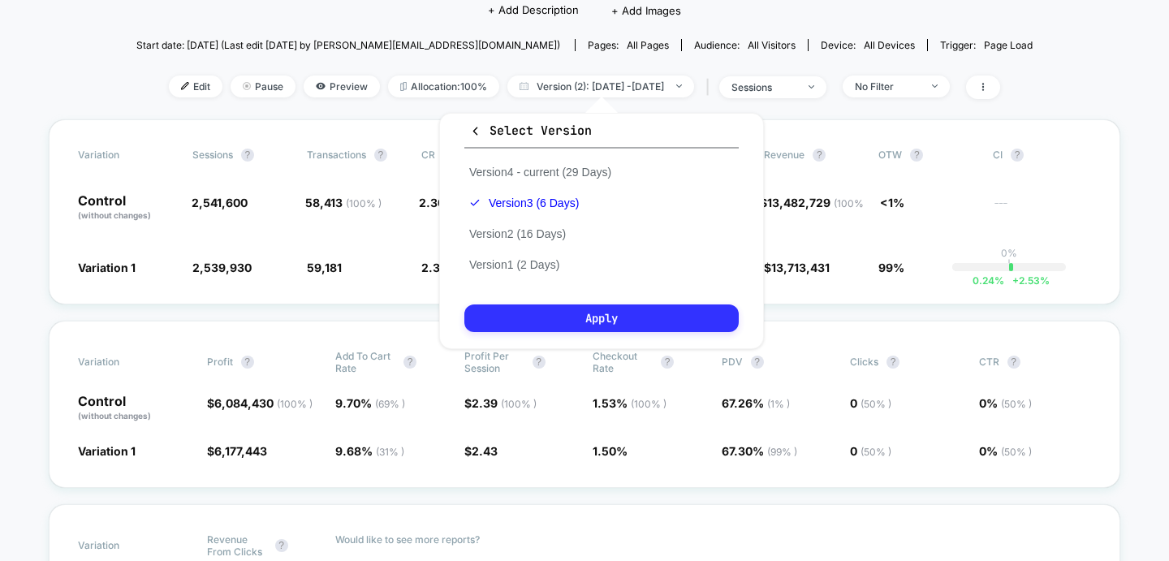
click at [534, 308] on button "Apply" at bounding box center [601, 319] width 274 height 28
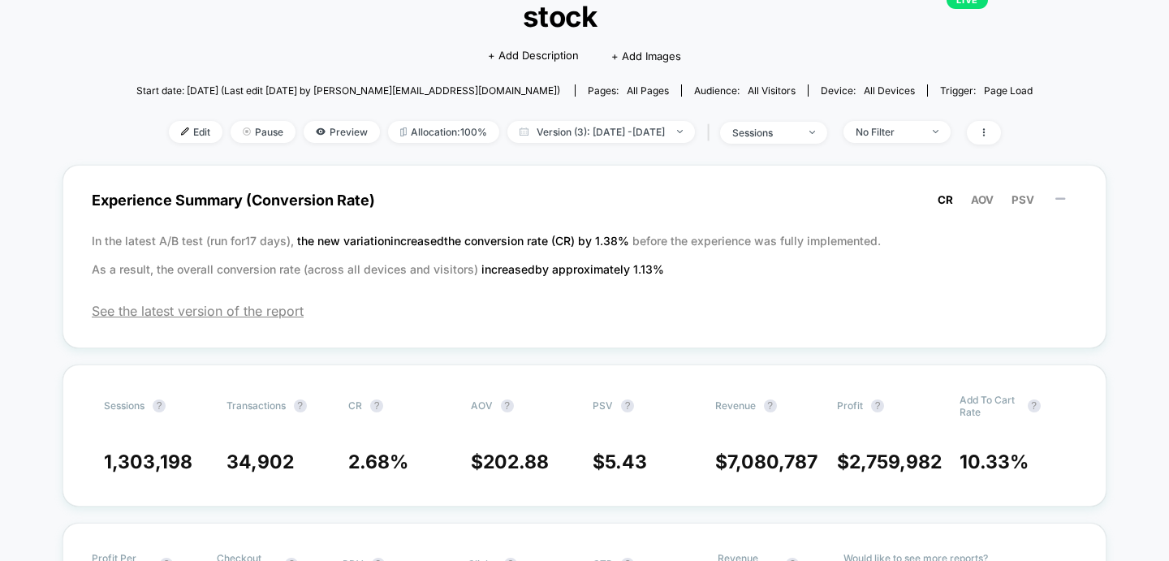
scroll to position [147, 0]
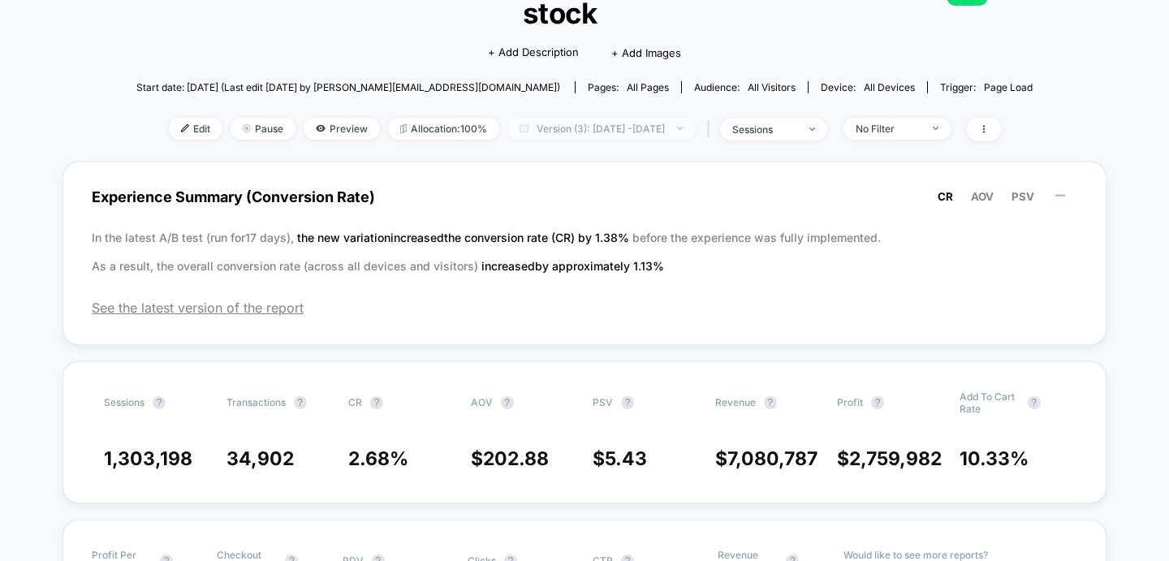
click at [589, 133] on span "Version (3): [DATE] - [DATE]" at bounding box center [602, 129] width 188 height 22
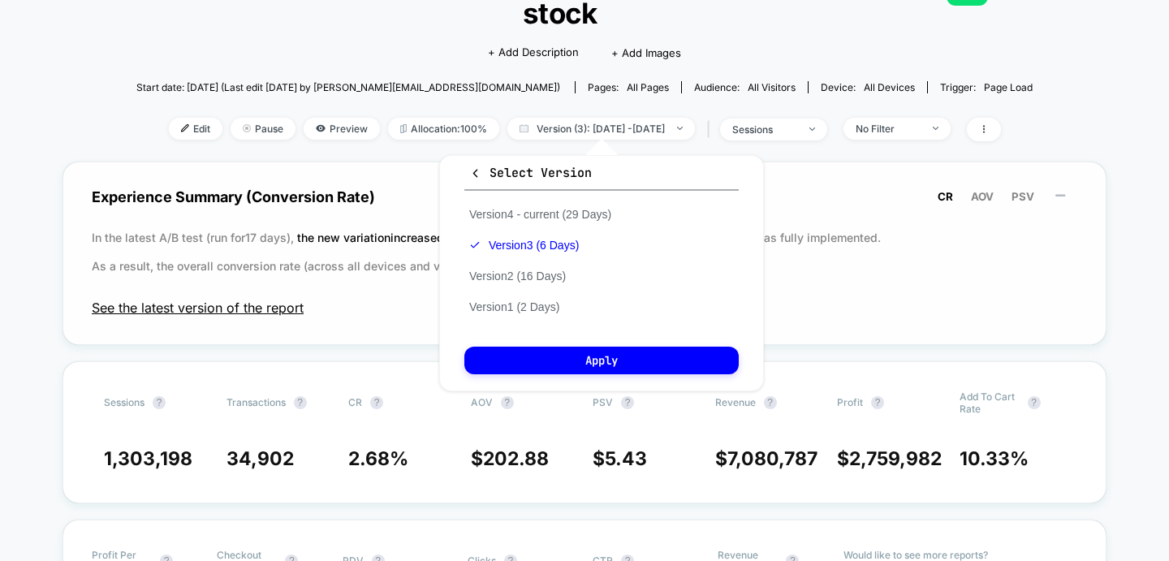
click at [254, 311] on span "See the latest version of the report" at bounding box center [585, 308] width 986 height 16
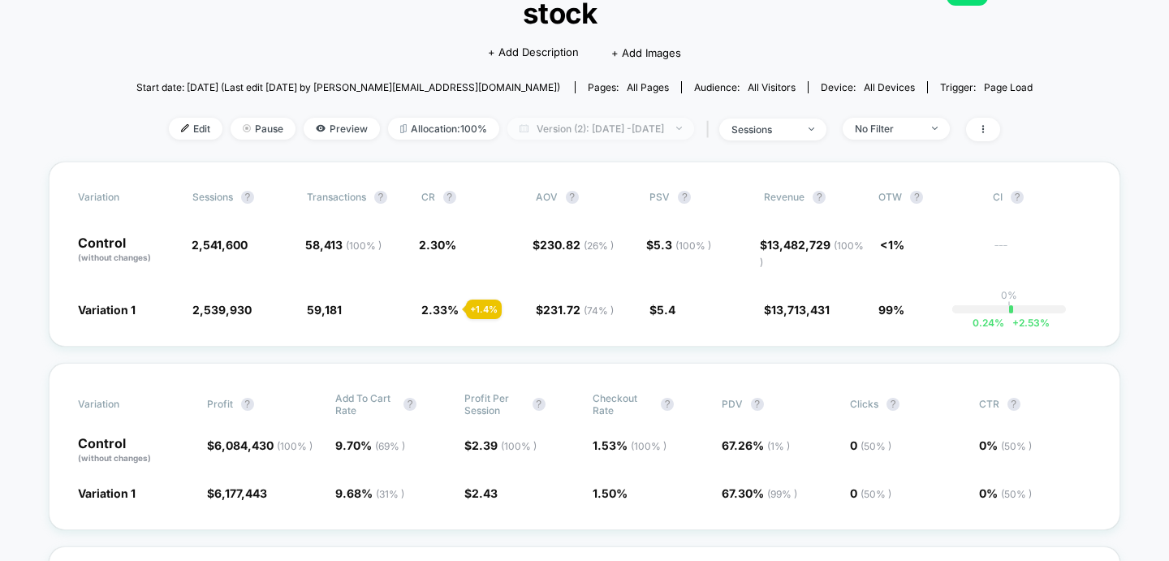
click at [614, 127] on span "Version (2): [DATE] - [DATE]" at bounding box center [601, 129] width 187 height 22
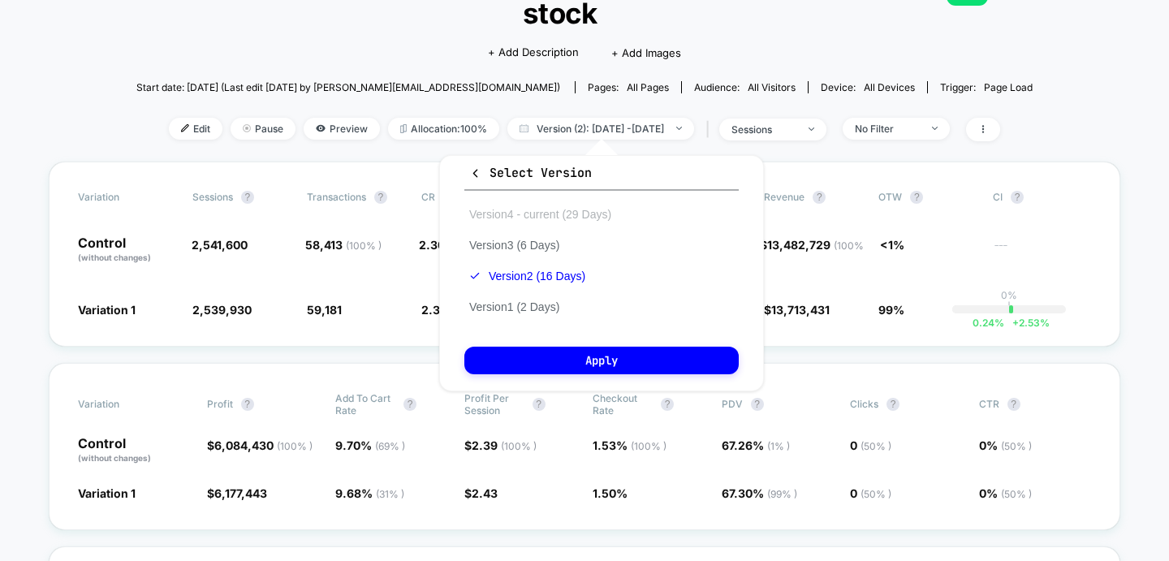
click at [569, 213] on button "Version 4 - current (29 Days)" at bounding box center [540, 214] width 152 height 15
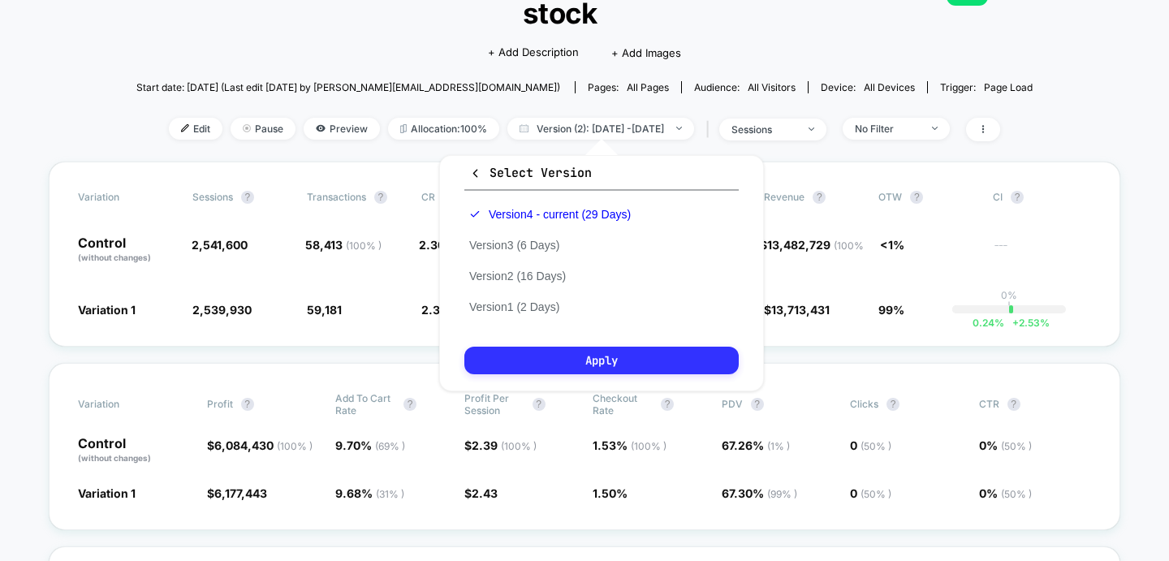
click at [541, 357] on button "Apply" at bounding box center [601, 361] width 274 height 28
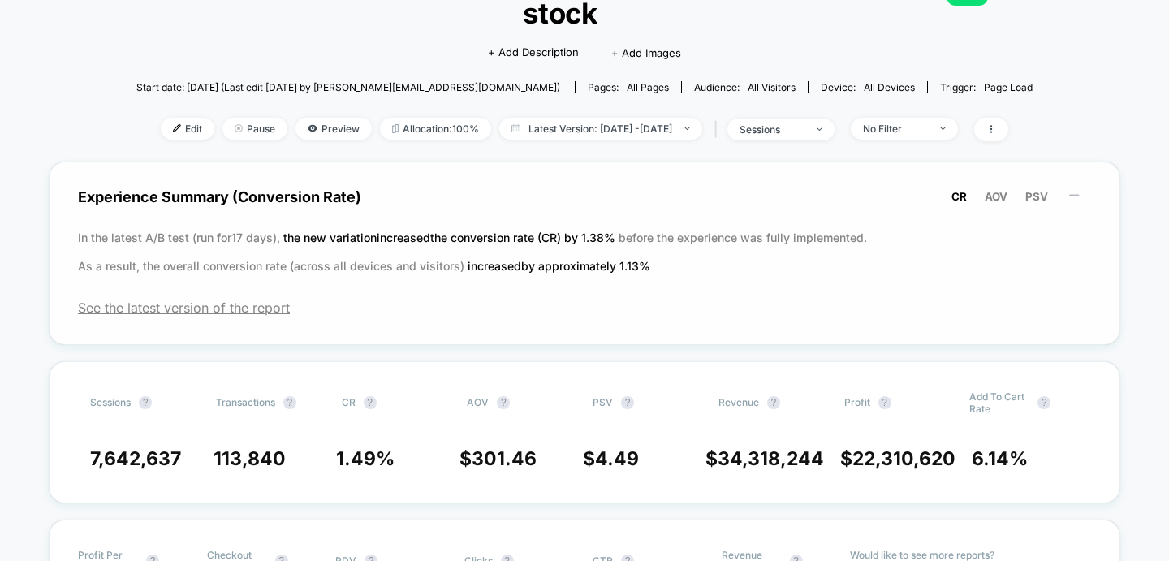
click at [825, 223] on p "In the latest A/B test (run for 17 days), the new variation increased the conve…" at bounding box center [584, 251] width 1013 height 57
click at [257, 300] on span "See the latest version of the report" at bounding box center [584, 308] width 1013 height 16
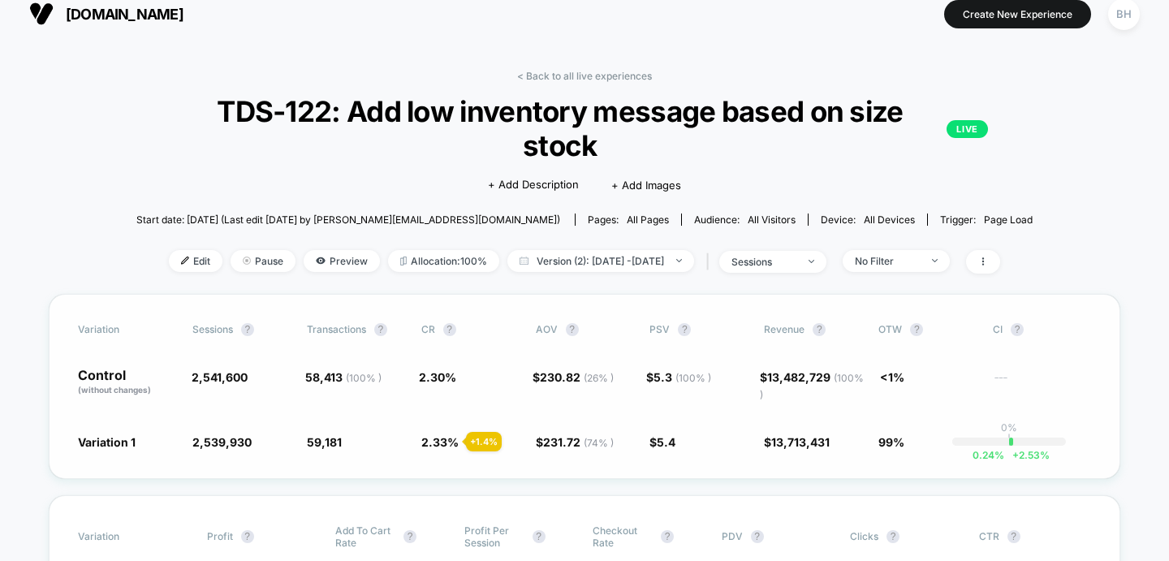
scroll to position [13, 0]
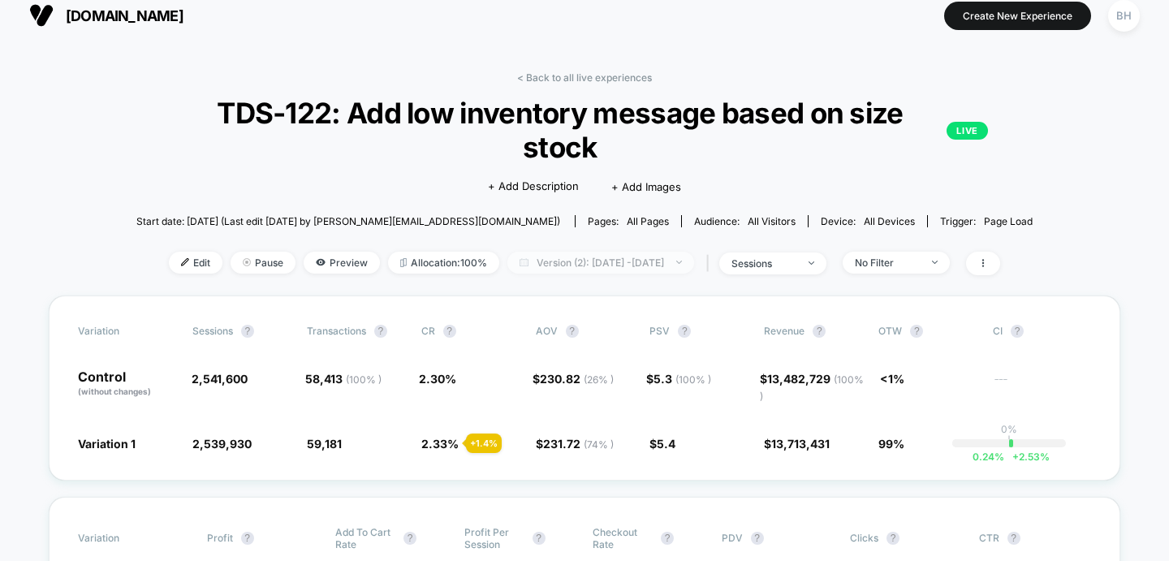
click at [582, 269] on span "Version (2): [DATE] - [DATE]" at bounding box center [601, 263] width 187 height 22
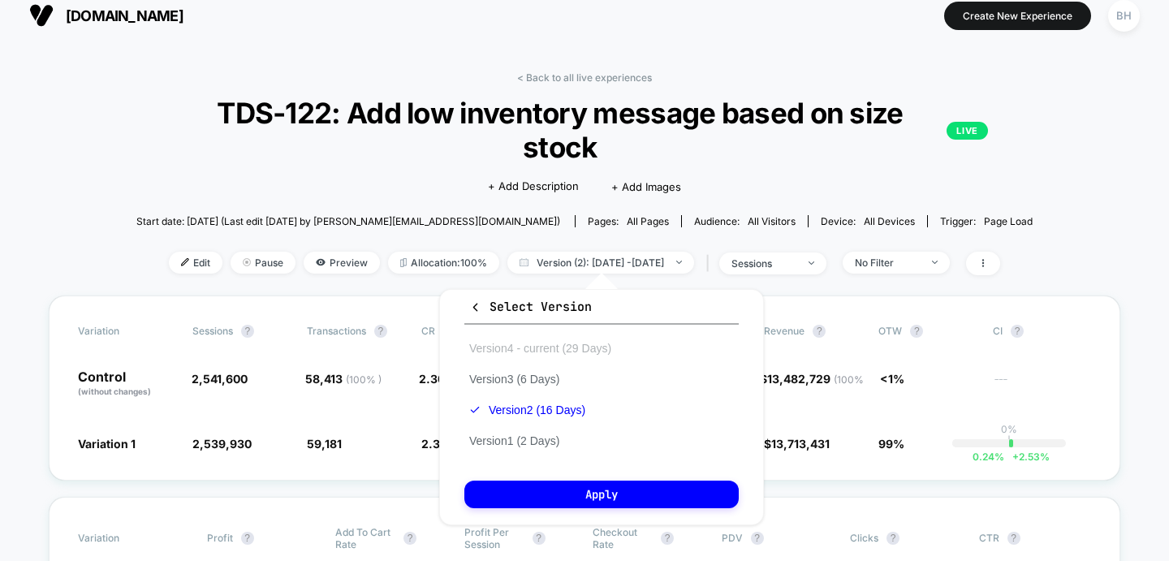
click at [546, 348] on button "Version 4 - current (29 Days)" at bounding box center [540, 348] width 152 height 15
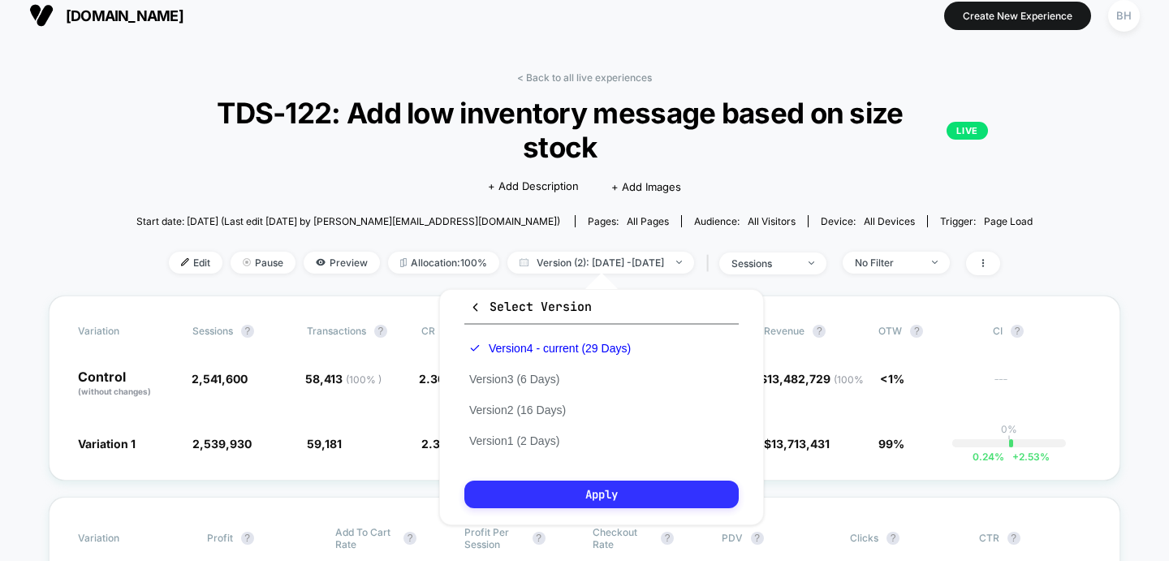
click at [542, 498] on button "Apply" at bounding box center [601, 495] width 274 height 28
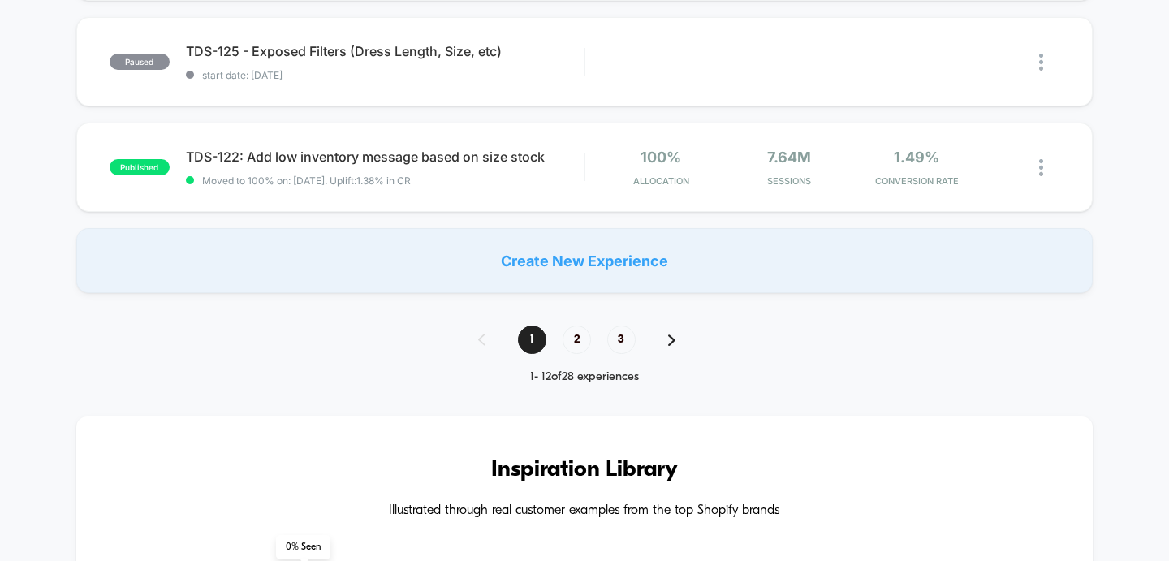
scroll to position [1190, 0]
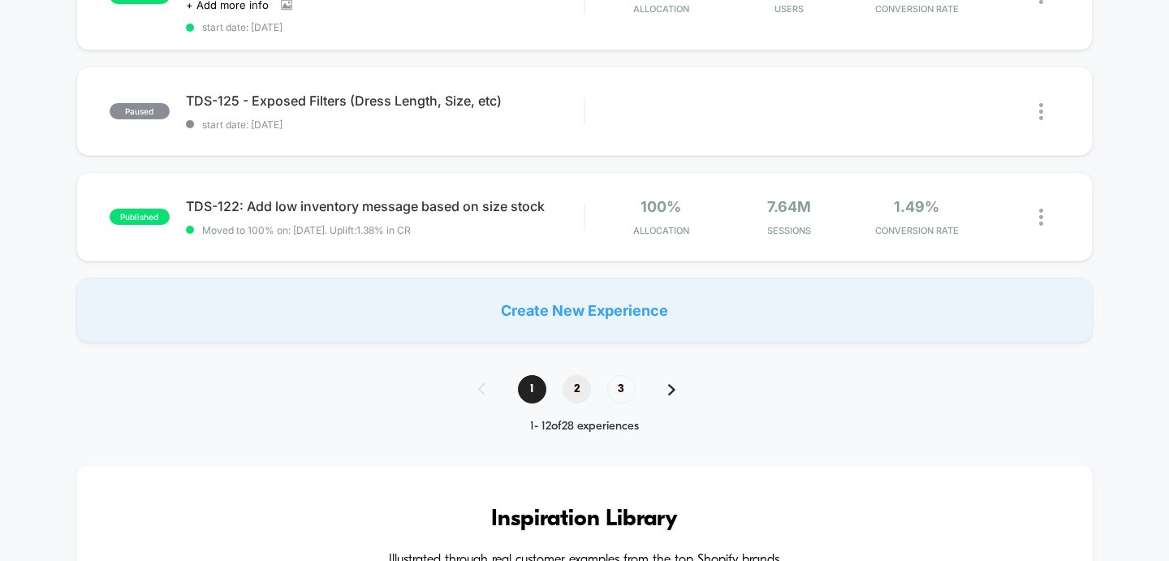
click at [574, 383] on span "2" at bounding box center [577, 389] width 28 height 28
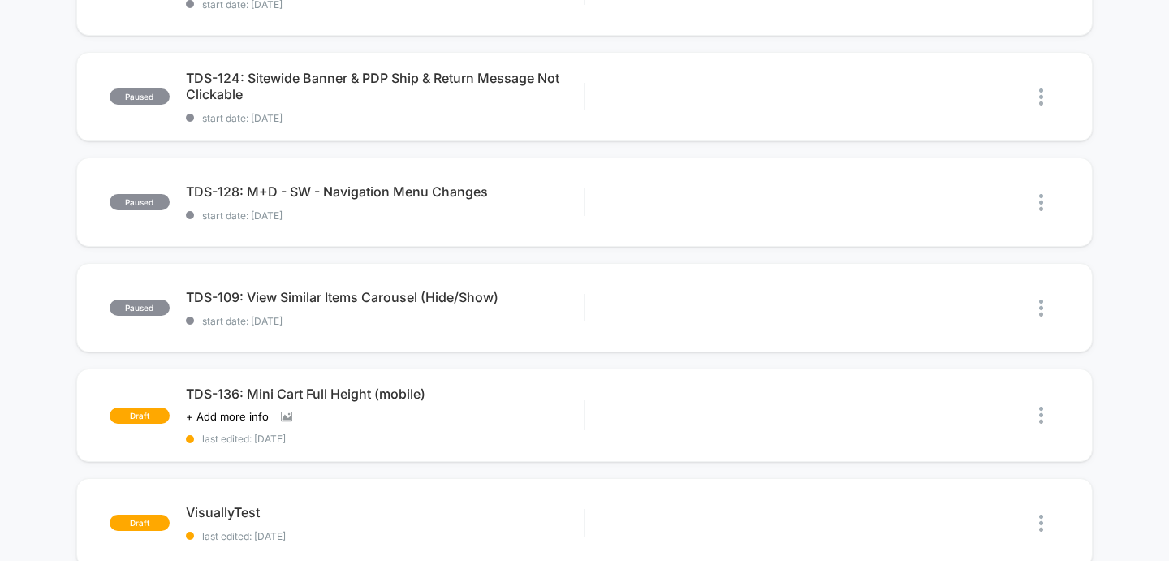
scroll to position [337, 0]
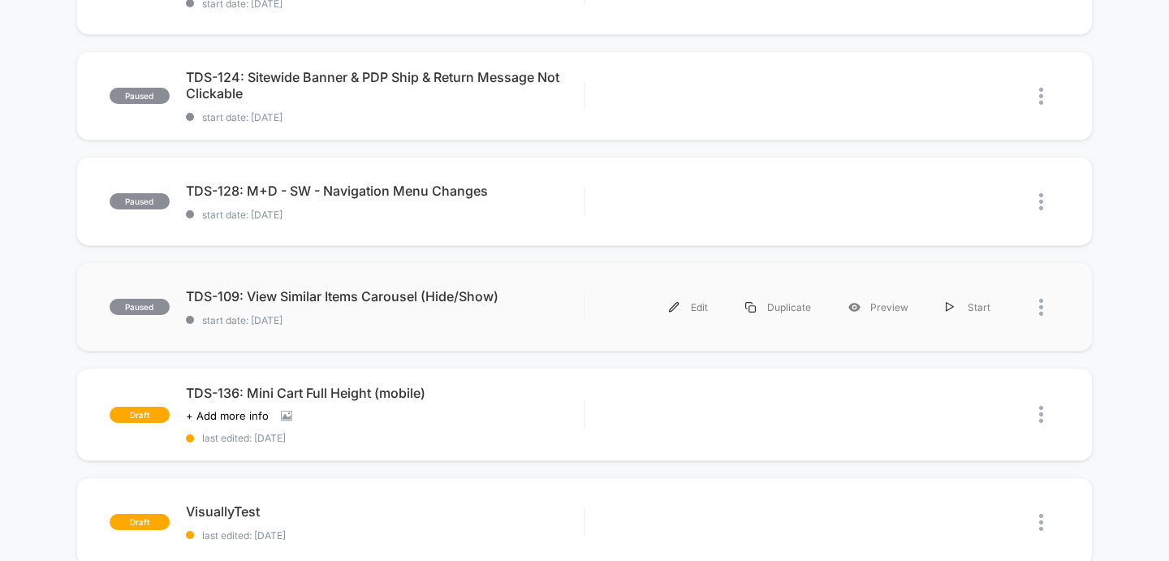
click at [352, 331] on div "paused TDS-109: View Similar Items Carousel (Hide/Show) start date: [DATE] Edit…" at bounding box center [584, 306] width 1017 height 89
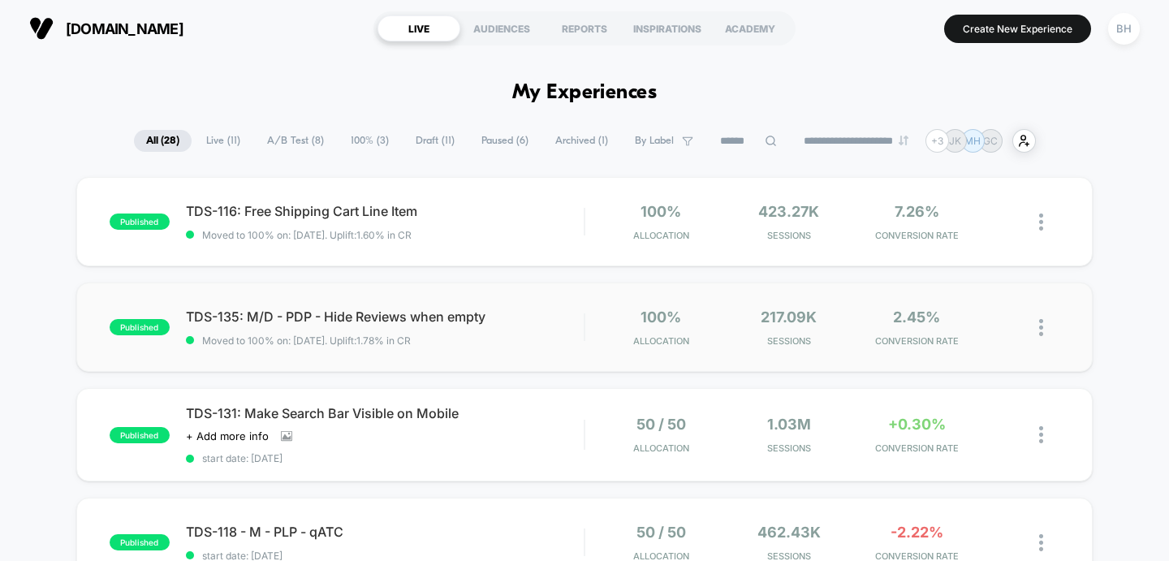
click at [466, 353] on div "published TDS-135: M/D - PDP - Hide Reviews when empty Moved to 100% on: [DATE]…" at bounding box center [584, 327] width 1017 height 89
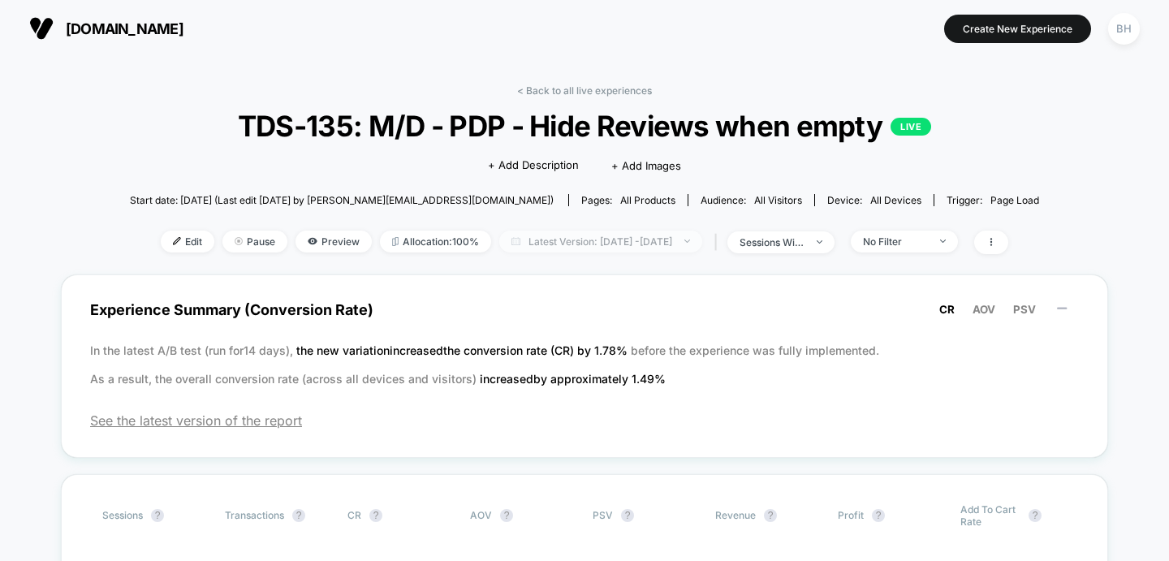
click at [633, 240] on span "Latest Version: [DATE] - [DATE]" at bounding box center [600, 242] width 203 height 22
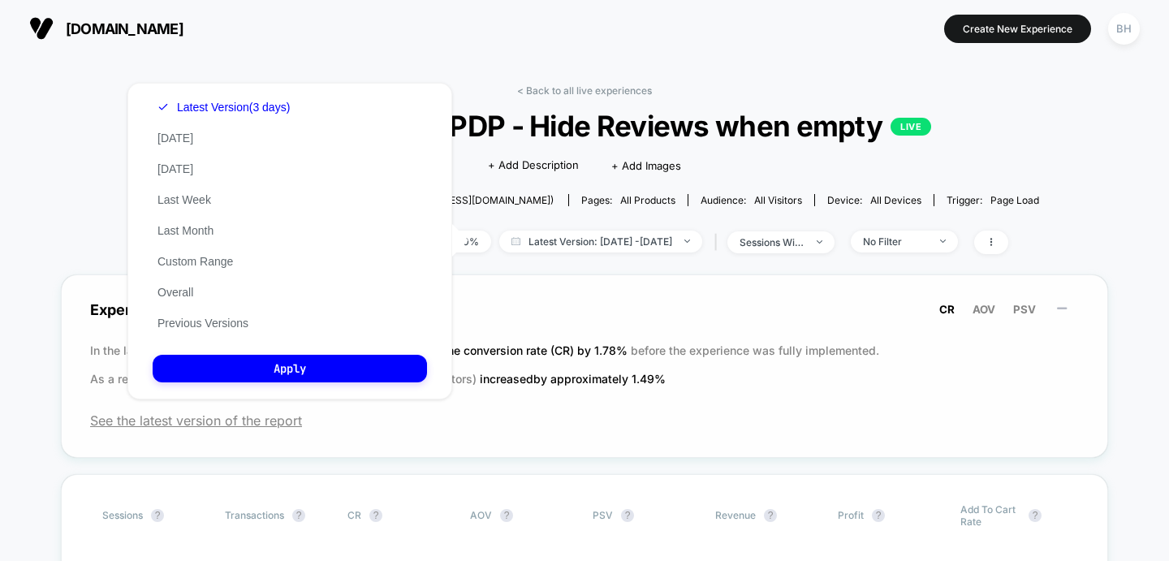
click at [629, 408] on div "Experience Summary (Conversion Rate) CR AOV PSV In the latest A/B test (run for…" at bounding box center [585, 366] width 1048 height 184
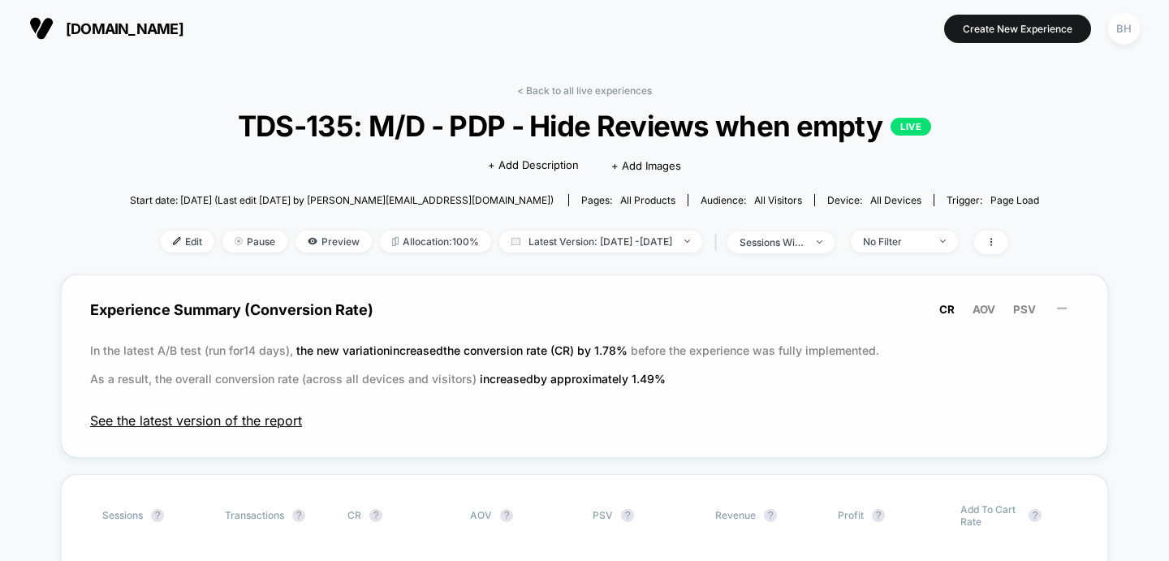
click at [248, 421] on span "See the latest version of the report" at bounding box center [584, 421] width 989 height 16
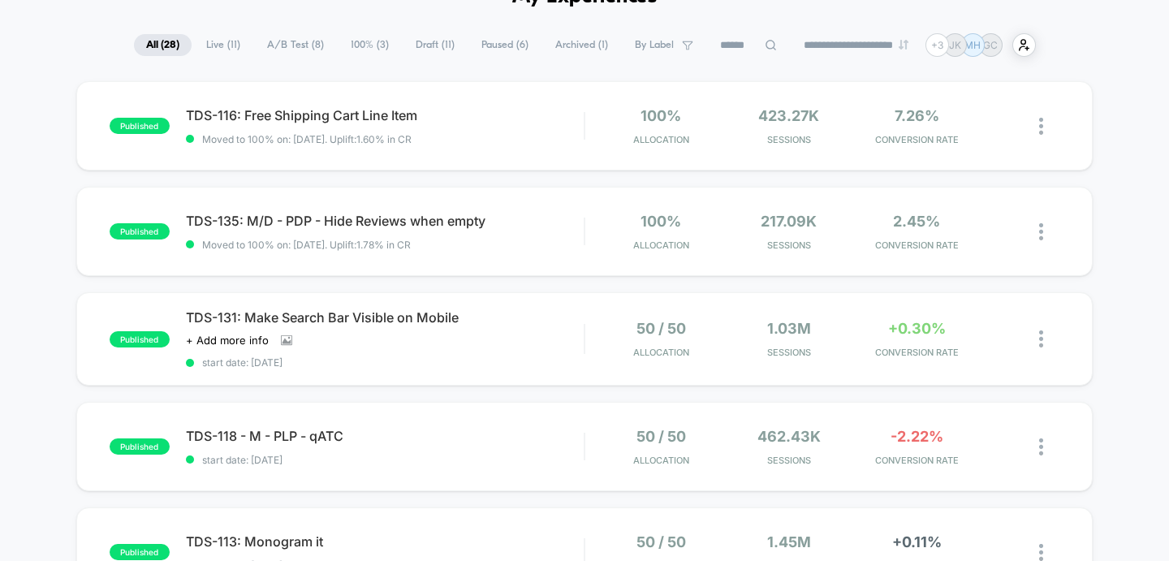
scroll to position [144, 0]
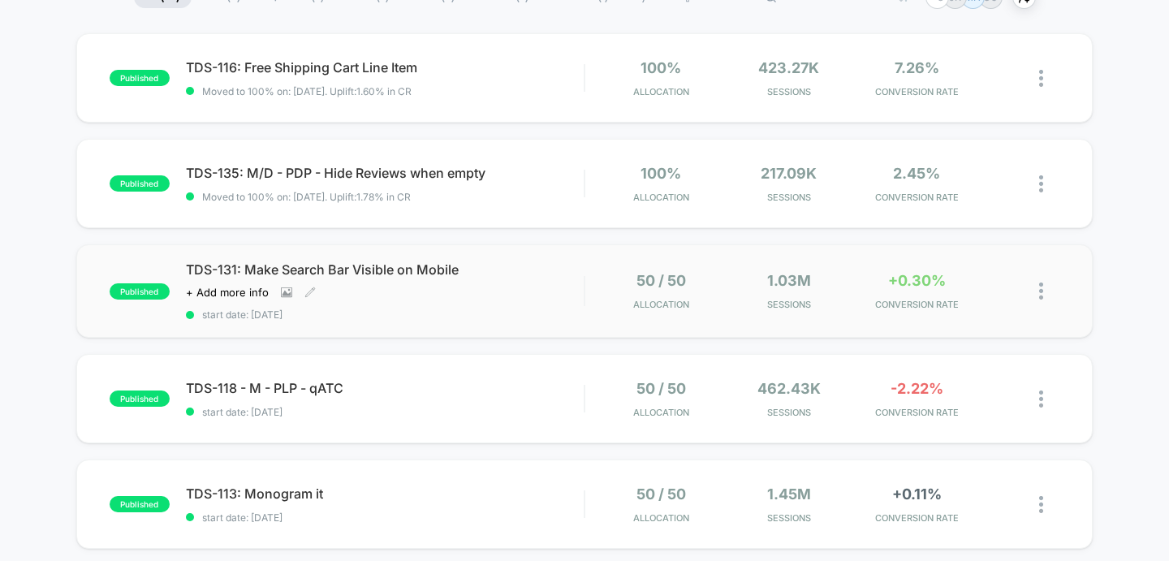
click at [393, 310] on span "start date: [DATE]" at bounding box center [385, 315] width 399 height 12
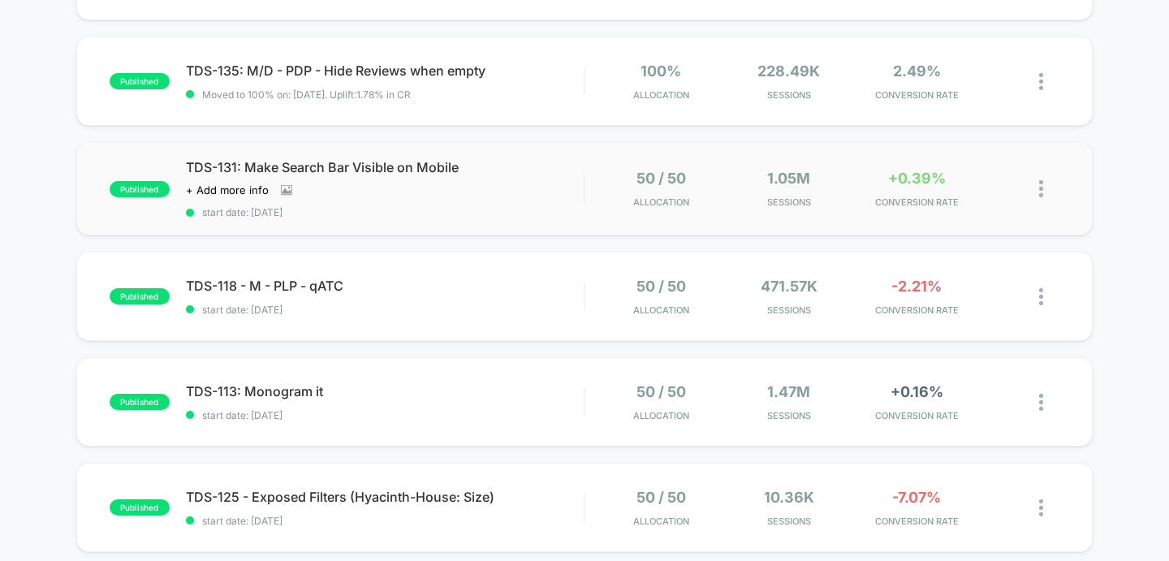
scroll to position [275, 0]
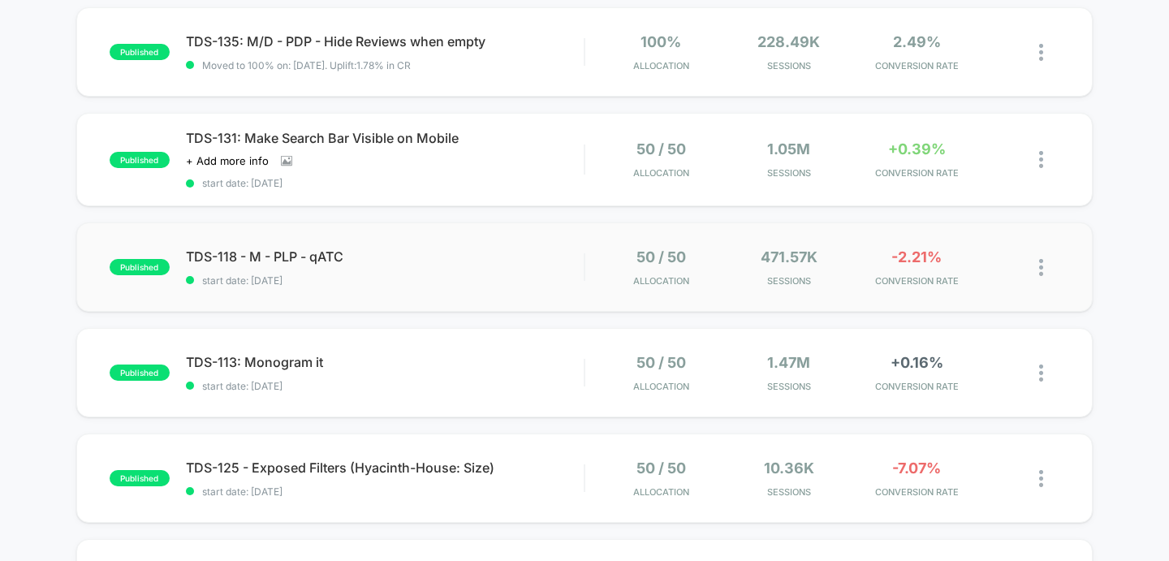
click at [369, 297] on div "published TDS-118 - M - PLP - qATC start date: [DATE] 50 / 50 Allocation 471.57…" at bounding box center [584, 267] width 1017 height 89
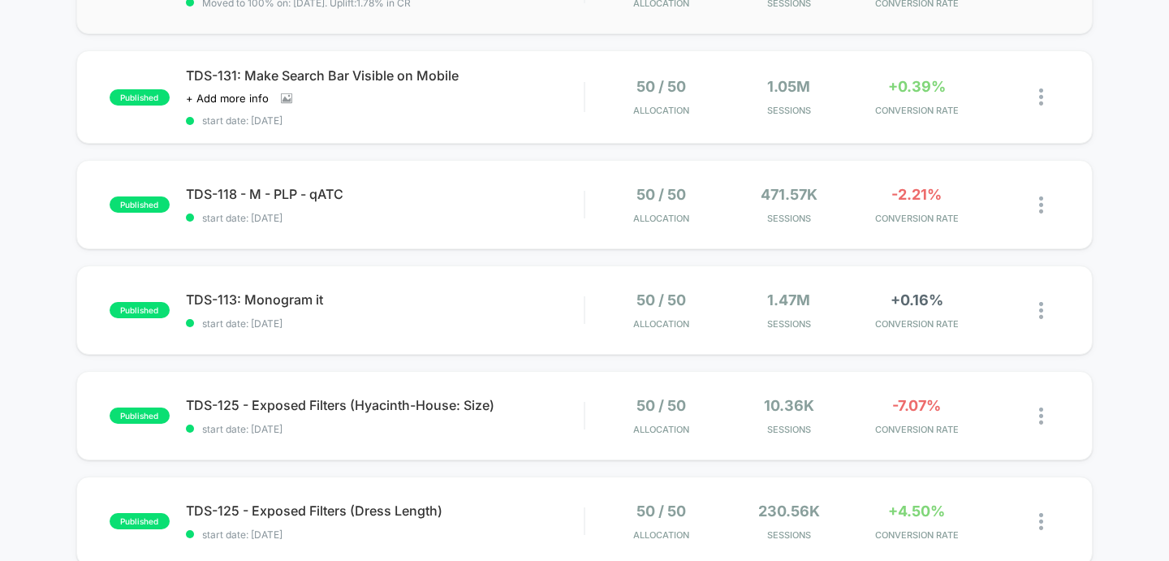
scroll to position [339, 0]
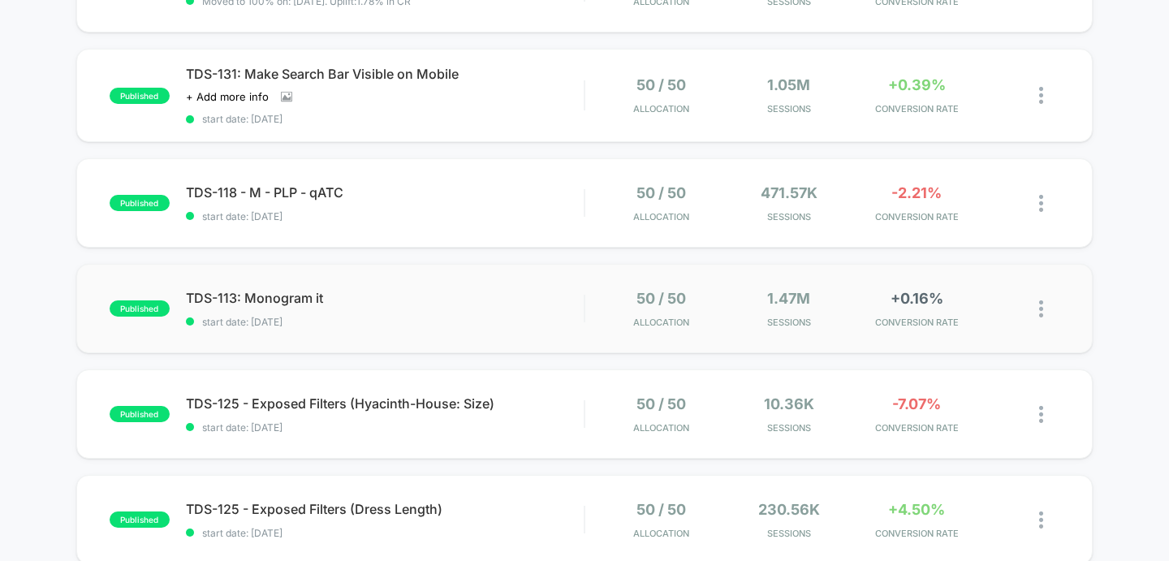
click at [413, 329] on div "published TDS-113: Monogram it start date: [DATE] 50 / 50 Allocation 1.47M Sess…" at bounding box center [584, 308] width 1017 height 89
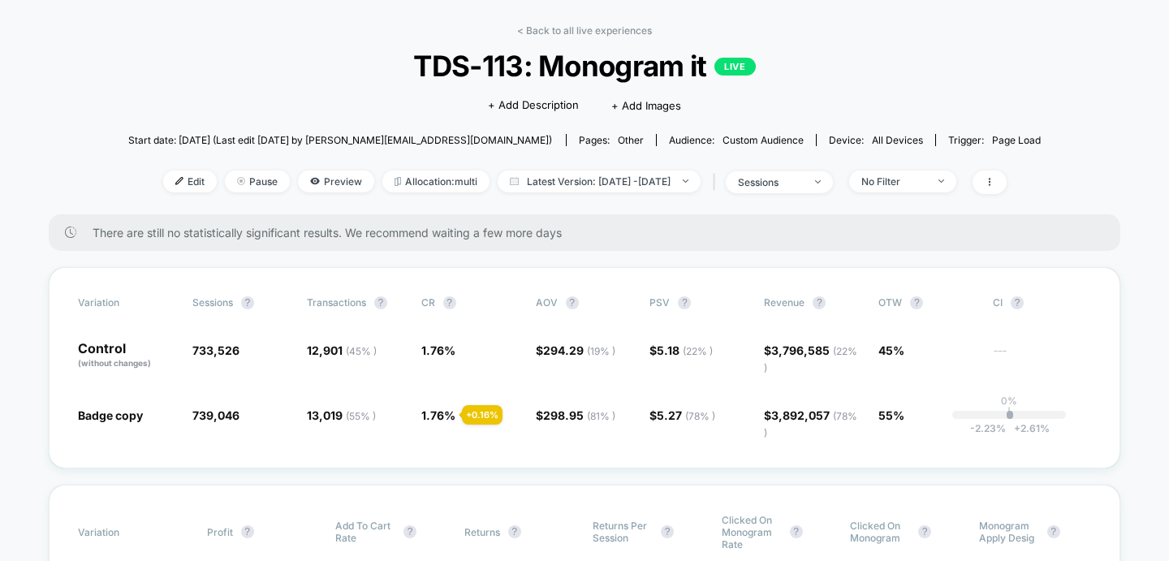
scroll to position [61, 0]
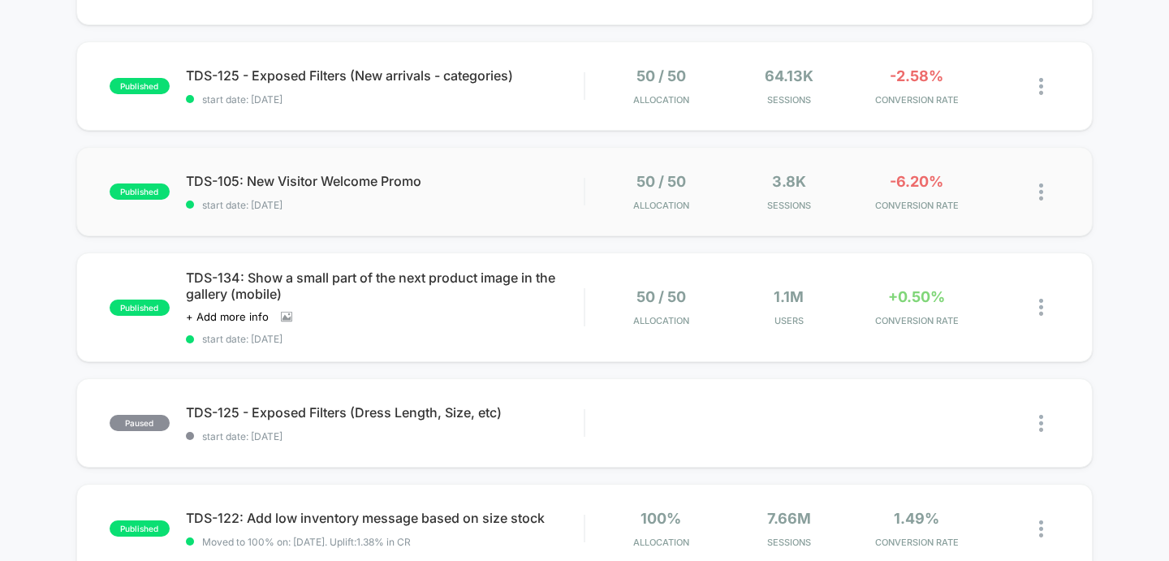
scroll to position [903, 0]
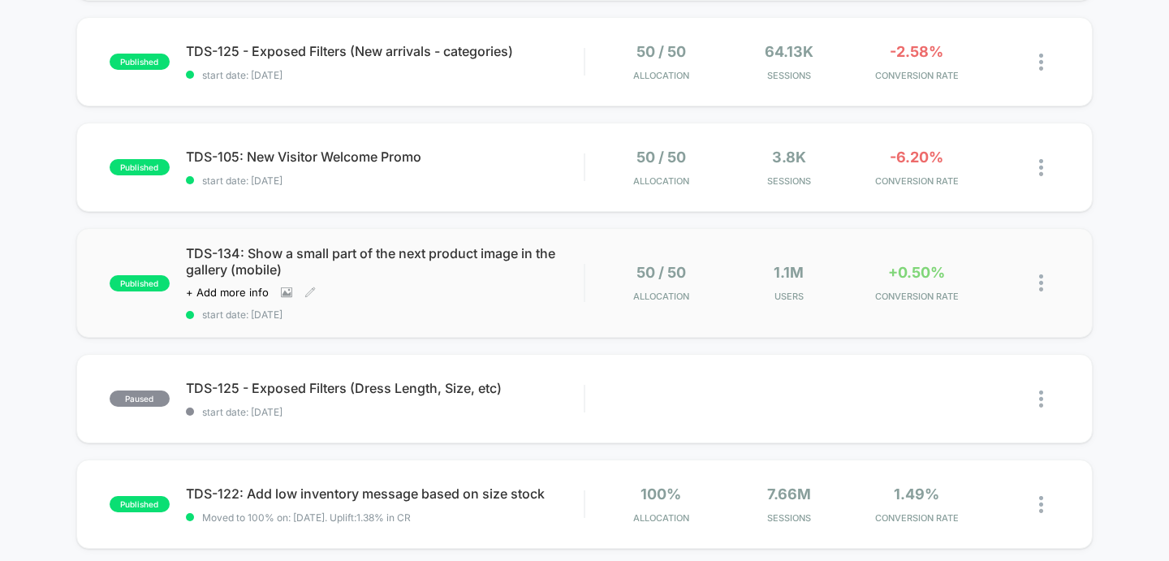
click at [413, 309] on span "start date: [DATE]" at bounding box center [385, 315] width 399 height 12
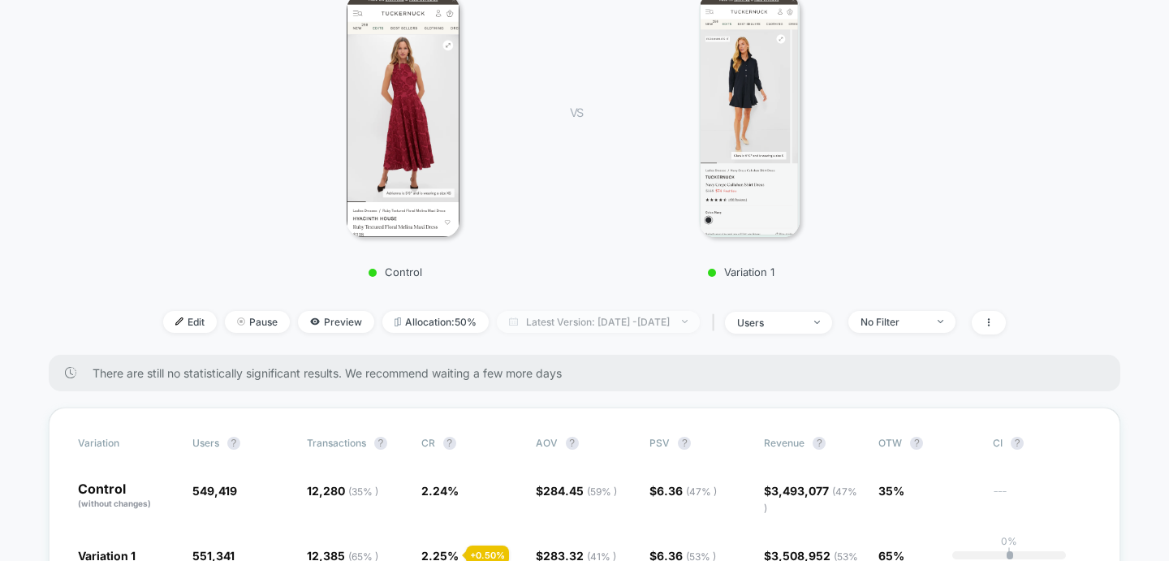
scroll to position [378, 0]
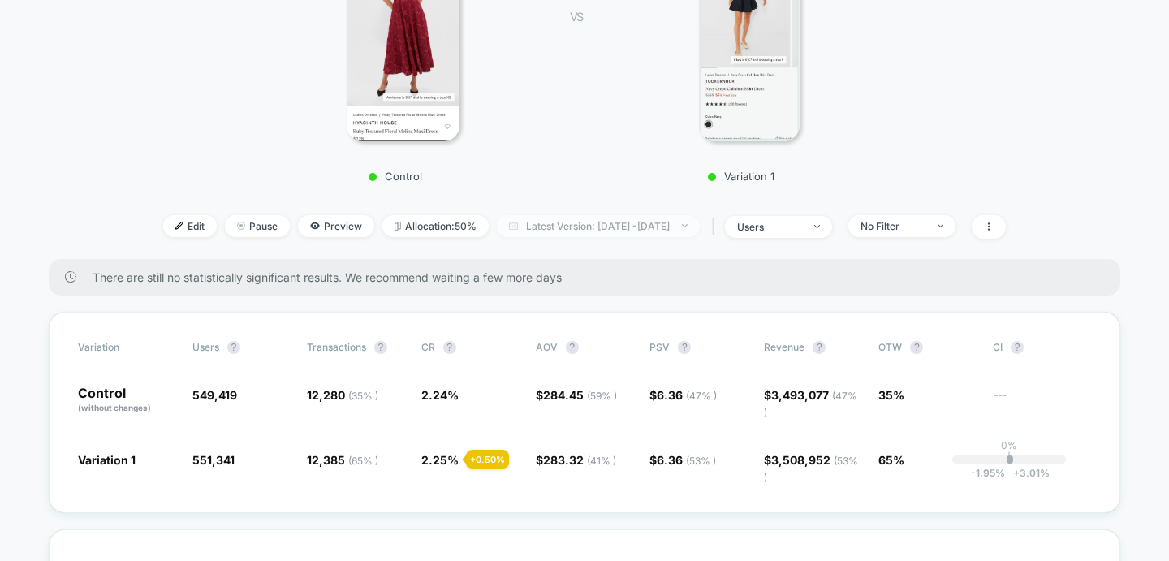
click at [532, 223] on span "Latest Version: [DATE] - [DATE]" at bounding box center [598, 226] width 203 height 22
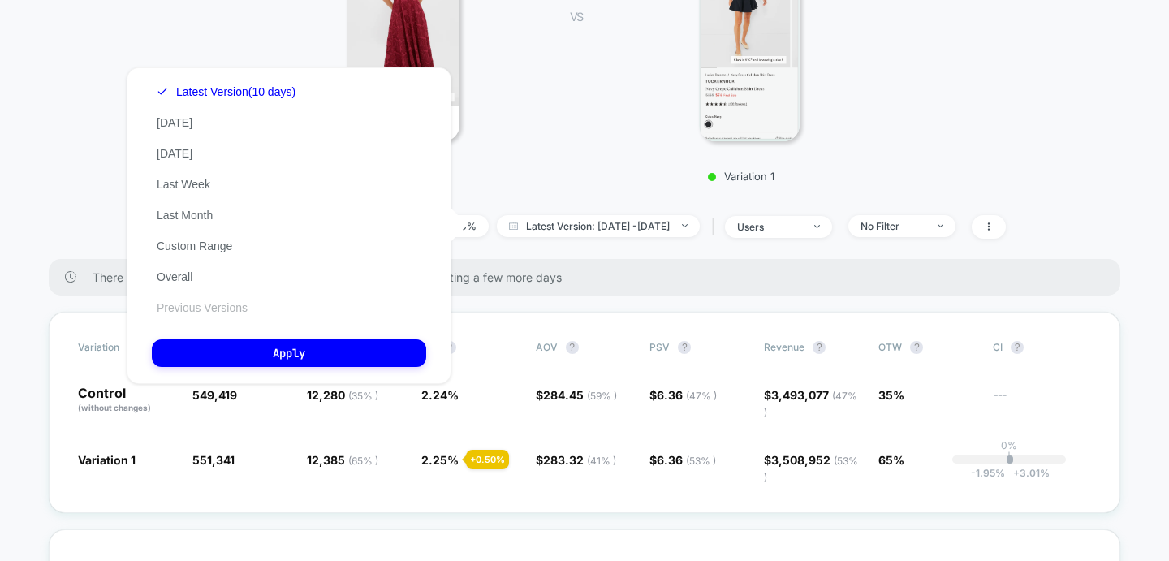
click at [218, 305] on button "Previous Versions" at bounding box center [202, 307] width 101 height 15
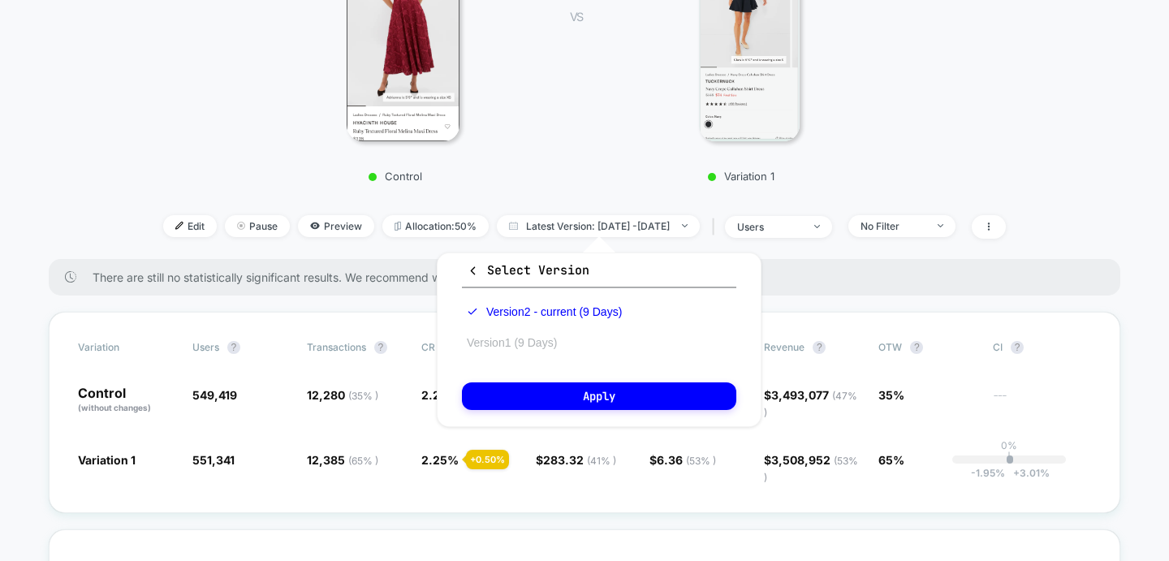
click at [531, 343] on button "Version 1 (9 Days)" at bounding box center [512, 342] width 100 height 15
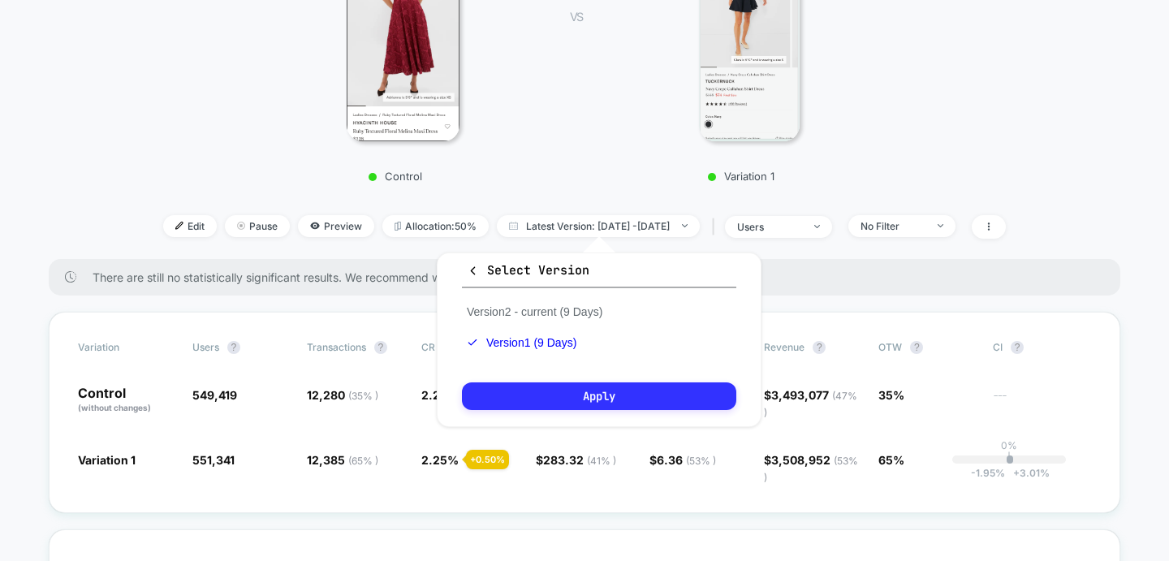
click at [543, 396] on button "Apply" at bounding box center [599, 396] width 274 height 28
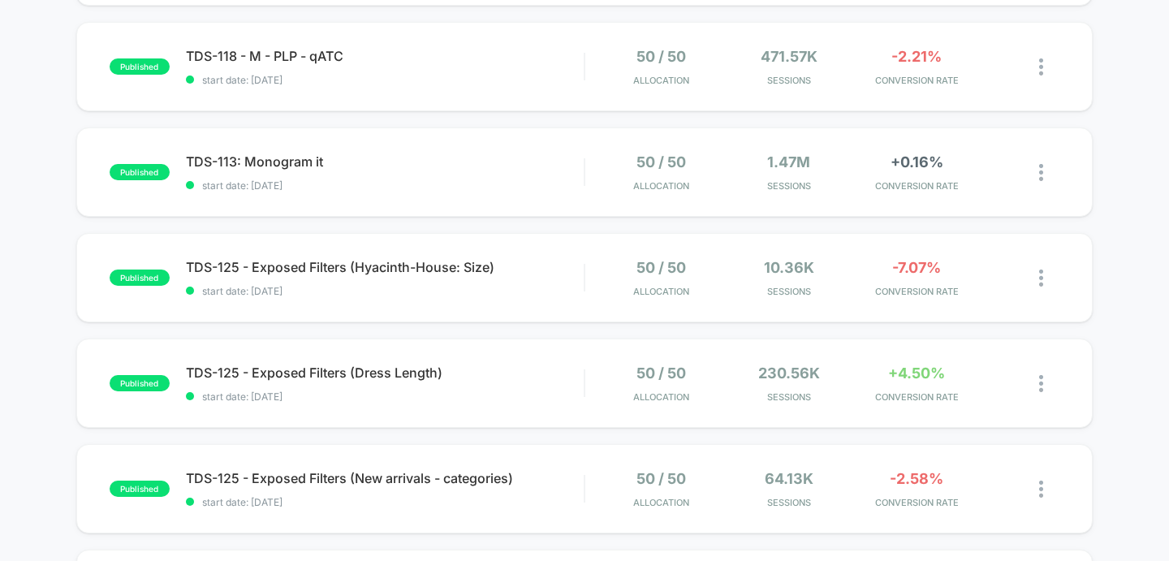
scroll to position [469, 0]
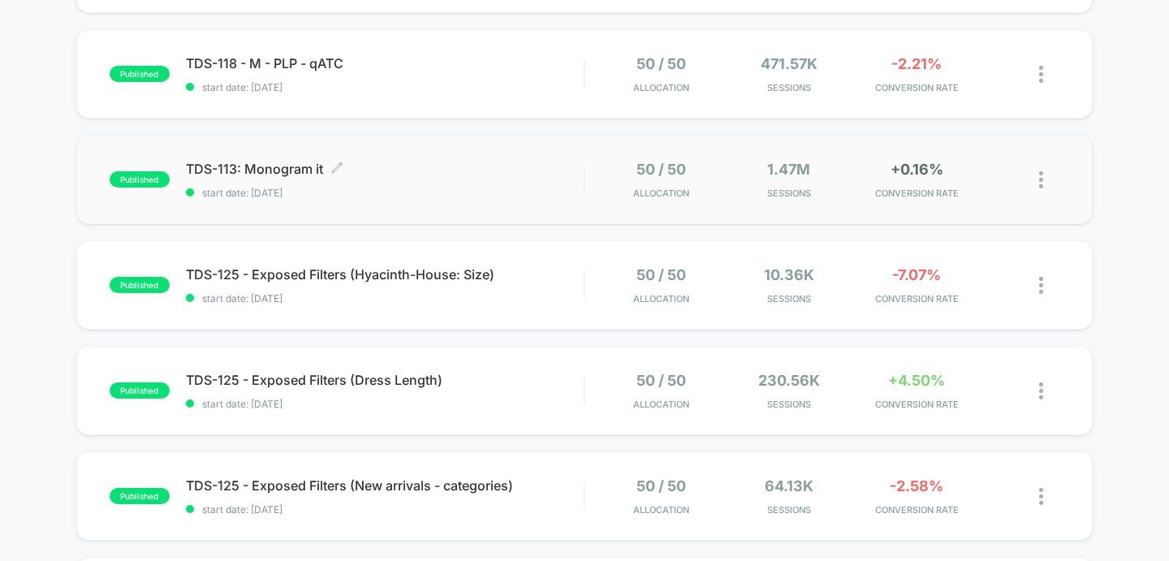
click at [364, 187] on span "start date: [DATE]" at bounding box center [385, 193] width 399 height 12
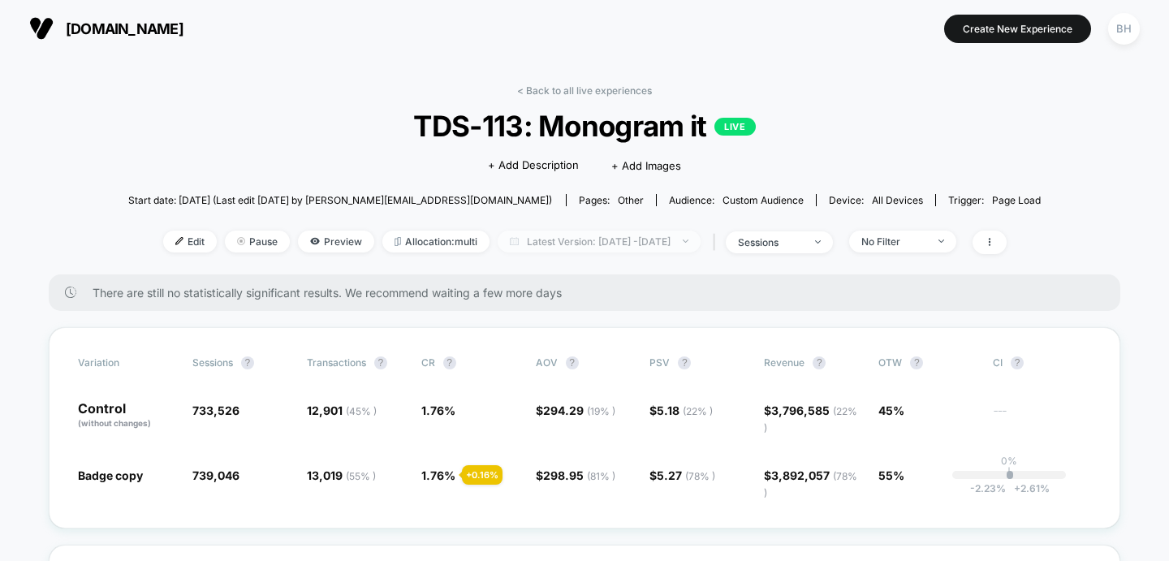
click at [620, 233] on span "Latest Version: [DATE] - [DATE]" at bounding box center [599, 242] width 203 height 22
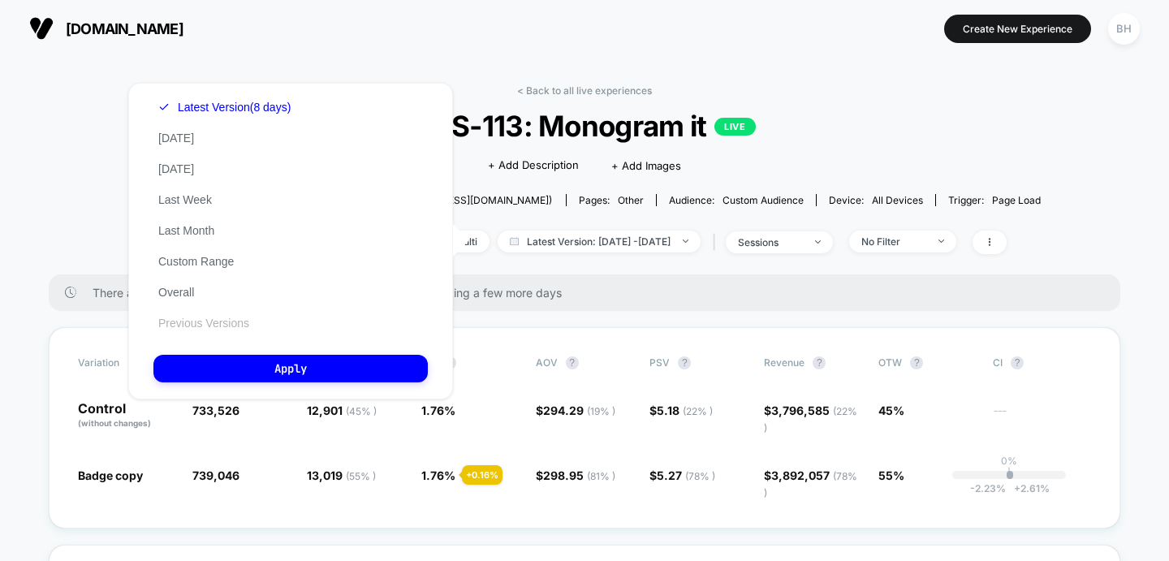
click at [228, 329] on button "Previous Versions" at bounding box center [203, 323] width 101 height 15
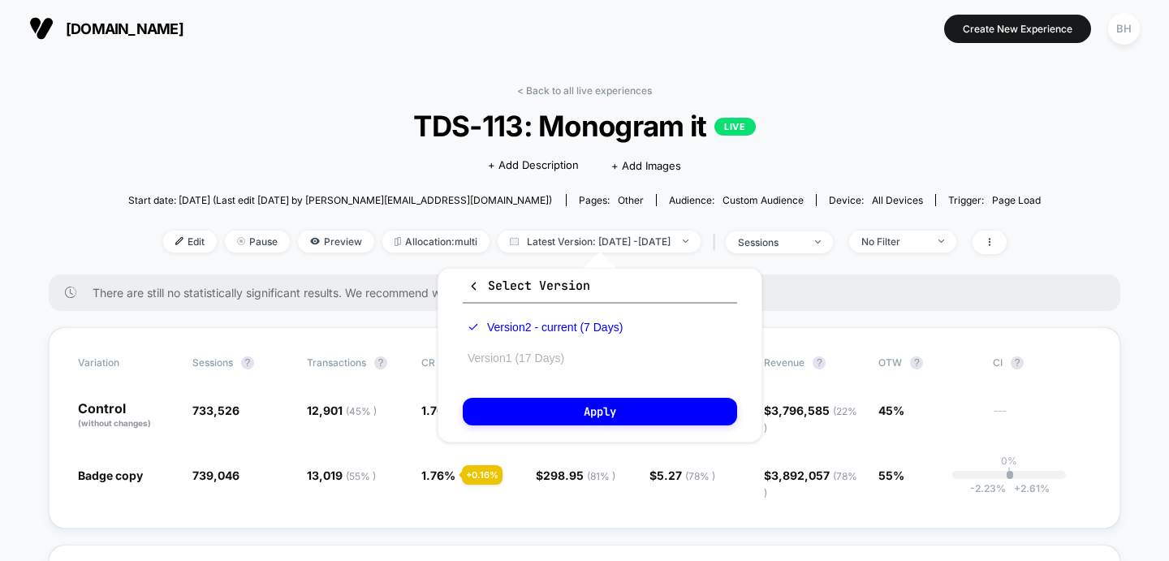
click at [542, 356] on button "Version 1 (17 Days)" at bounding box center [516, 358] width 106 height 15
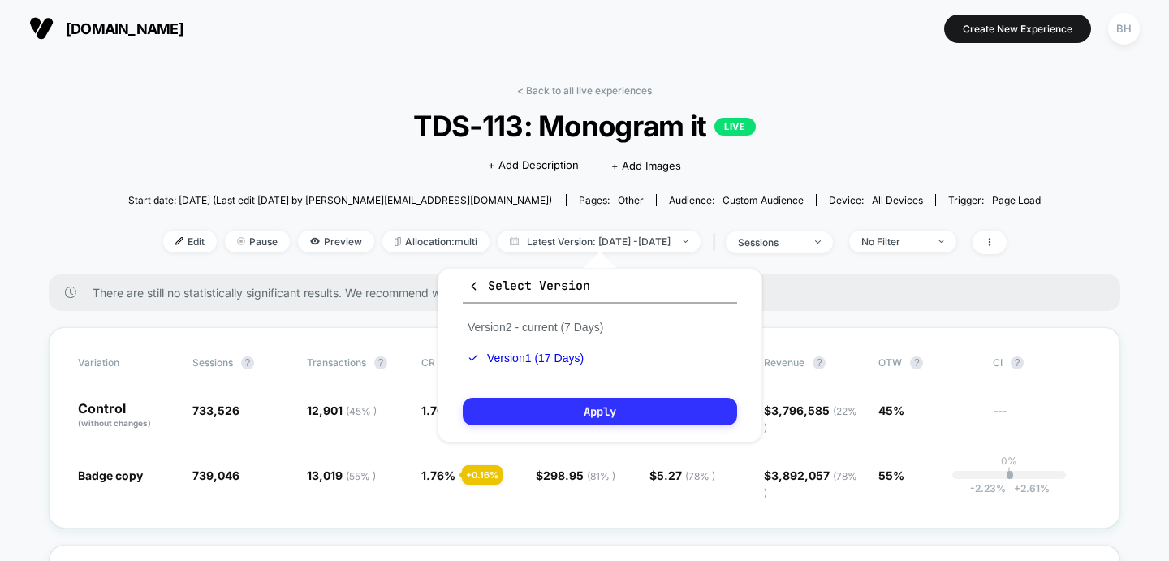
click at [546, 416] on button "Apply" at bounding box center [600, 412] width 274 height 28
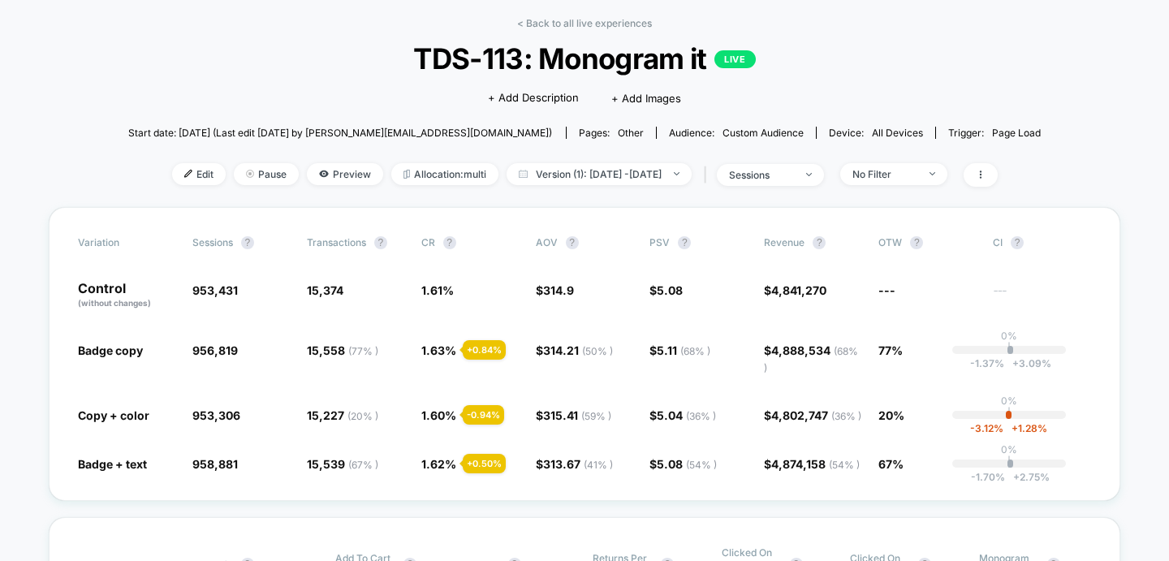
scroll to position [98, 0]
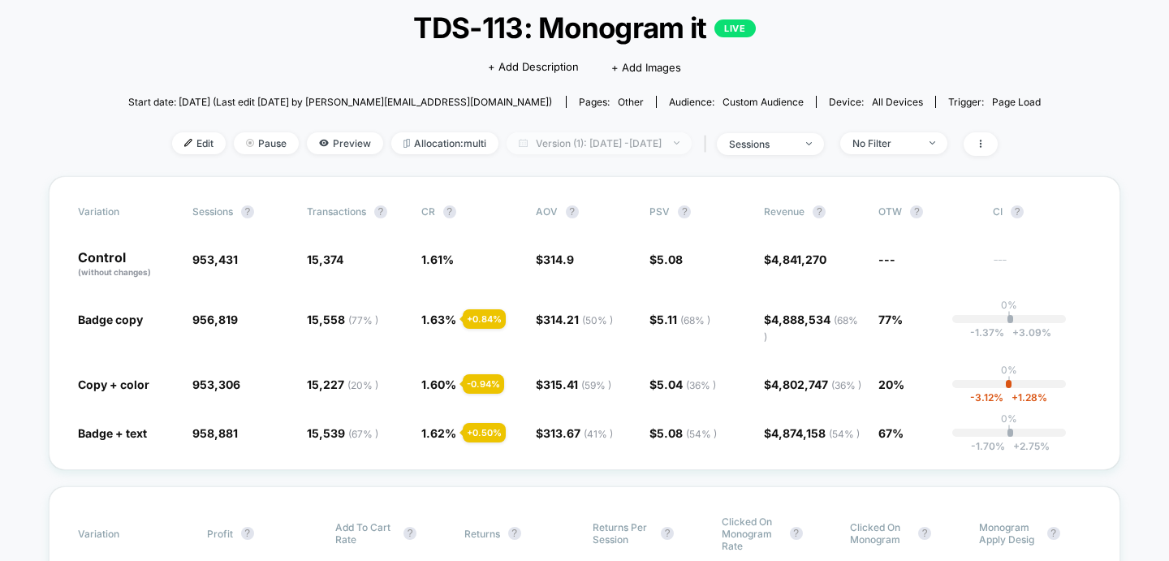
click at [589, 139] on span "Version (1): [DATE] - [DATE]" at bounding box center [599, 143] width 185 height 22
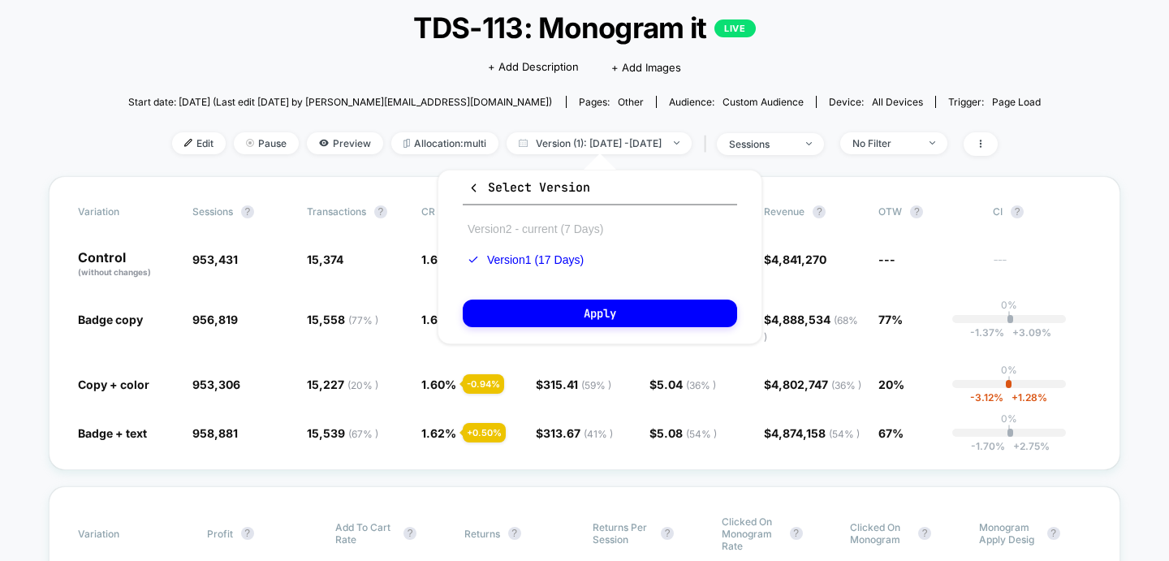
click at [548, 222] on button "Version 2 - current (7 Days)" at bounding box center [535, 229] width 145 height 15
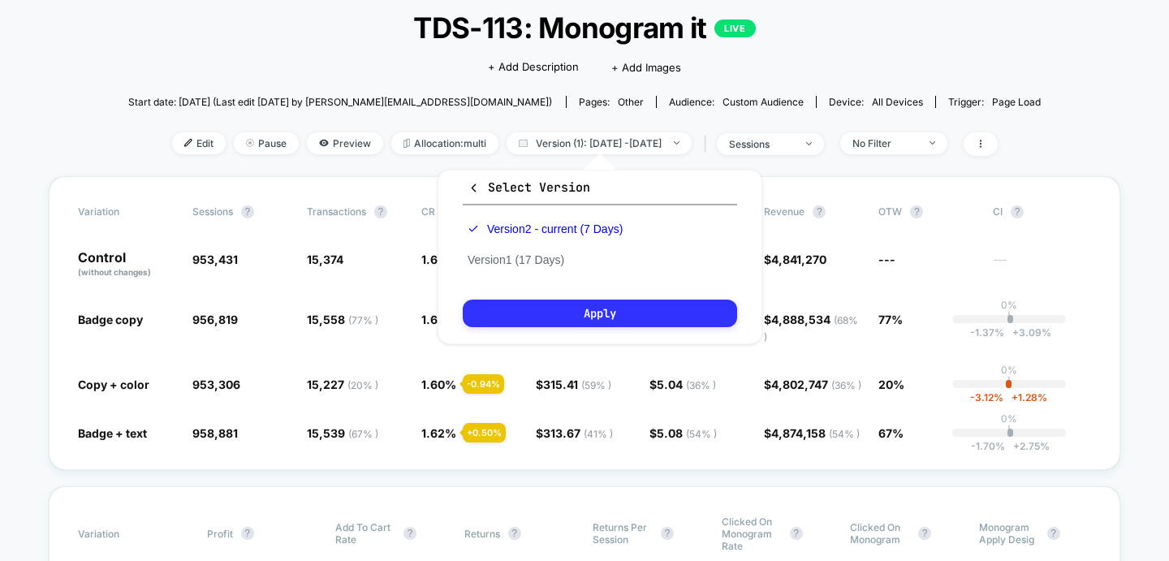
click at [561, 313] on button "Apply" at bounding box center [600, 314] width 274 height 28
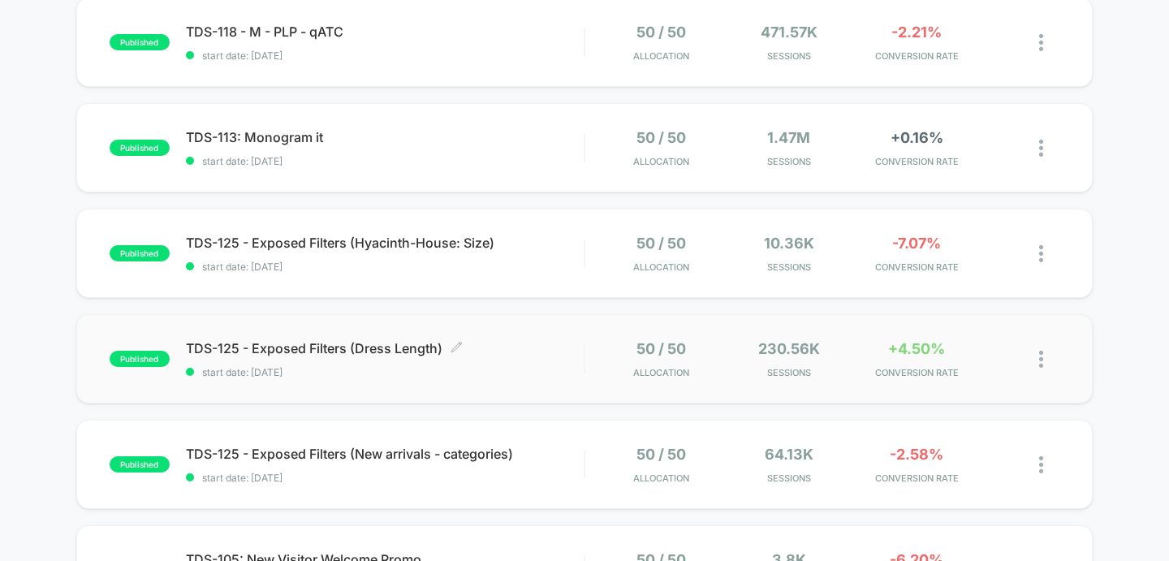
scroll to position [508, 0]
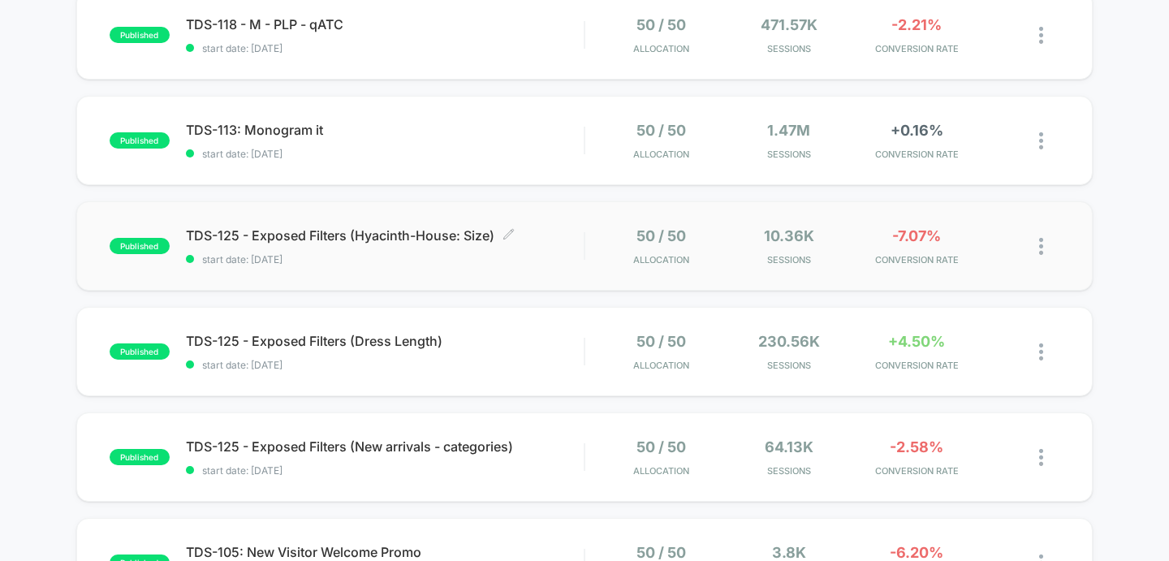
click at [361, 253] on span "start date: [DATE]" at bounding box center [385, 259] width 399 height 12
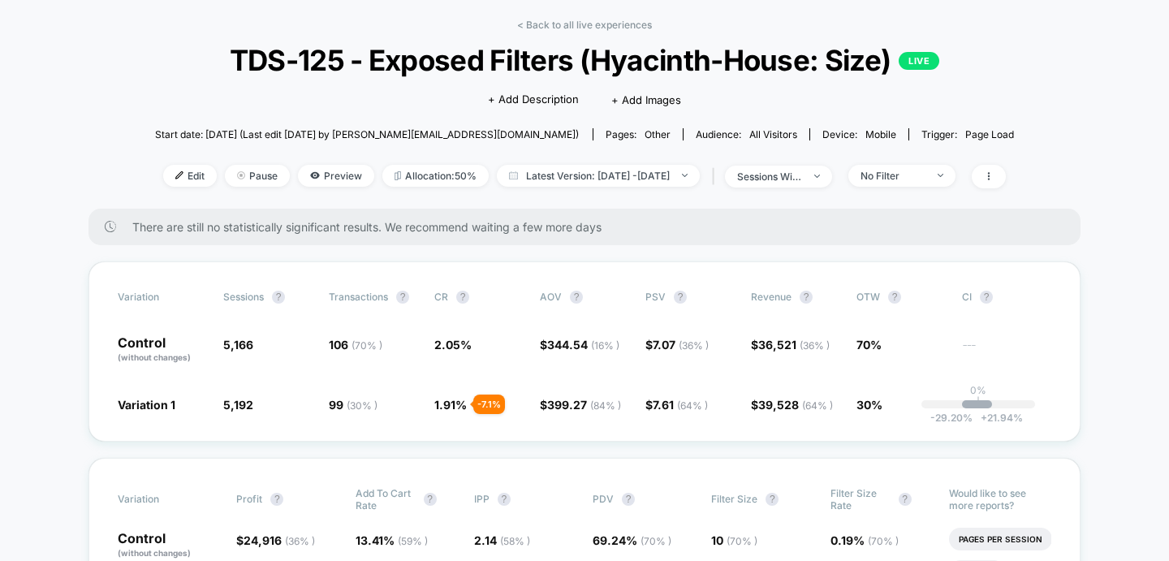
scroll to position [86, 0]
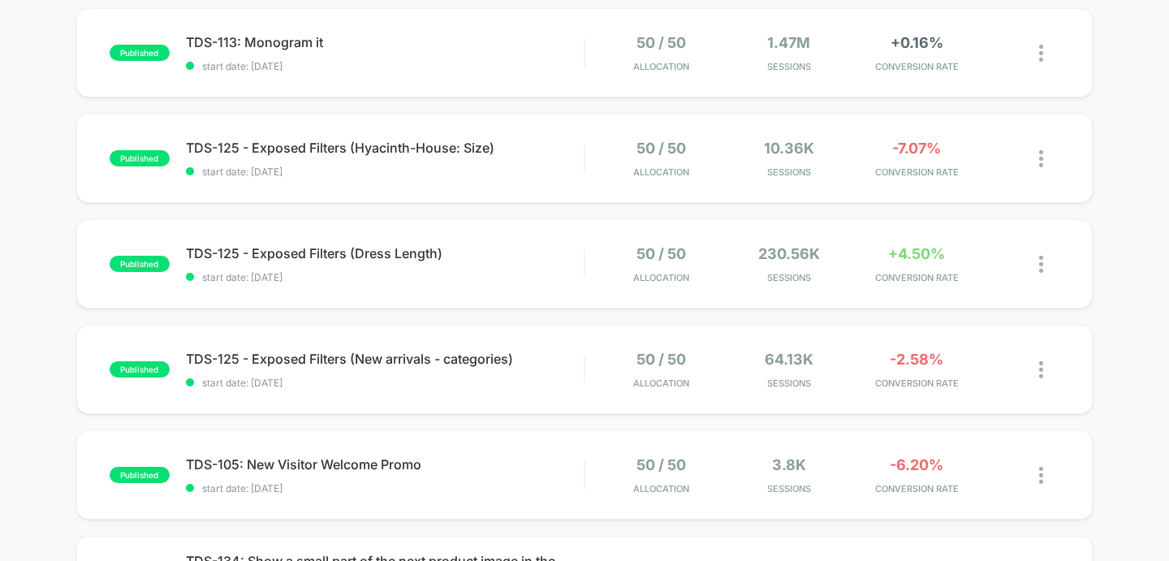
scroll to position [597, 0]
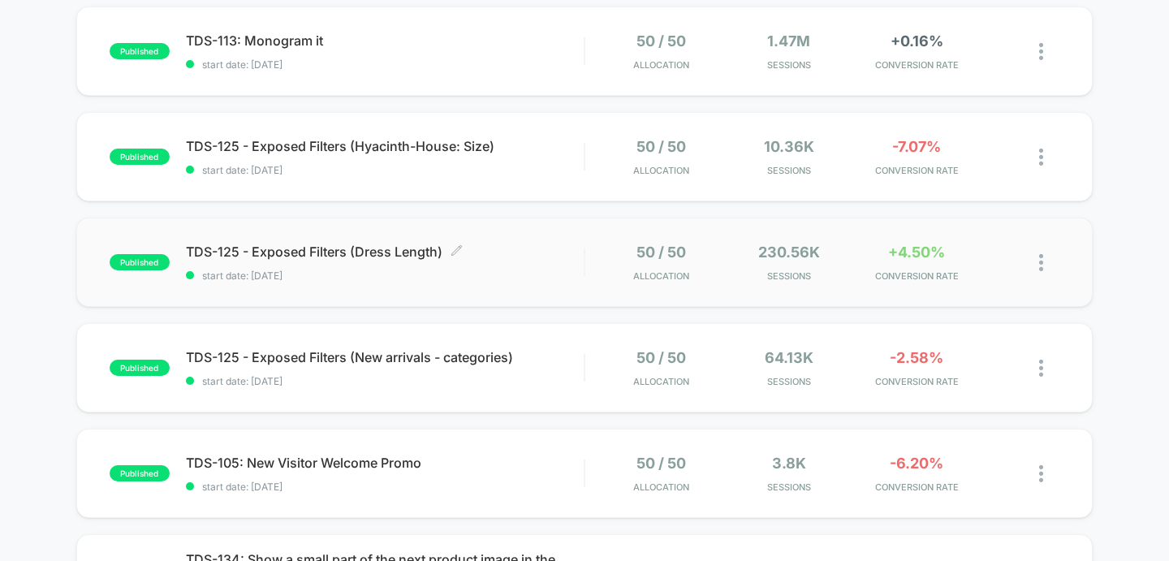
click at [491, 264] on div "TDS-125 - Exposed Filters (Dress Length) Click to edit experience details Click…" at bounding box center [385, 263] width 399 height 38
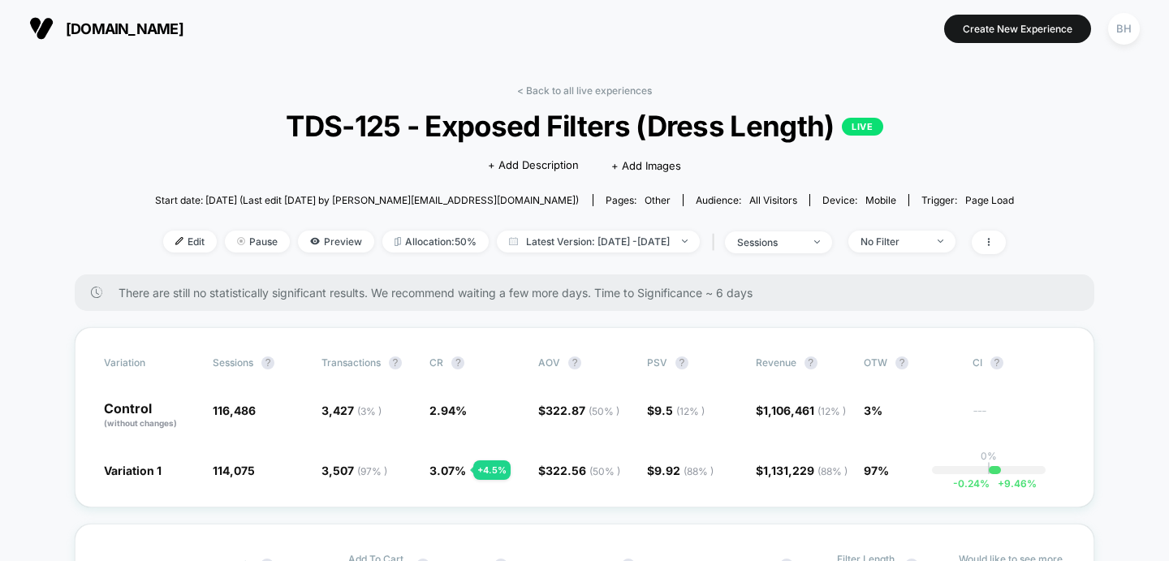
scroll to position [94, 0]
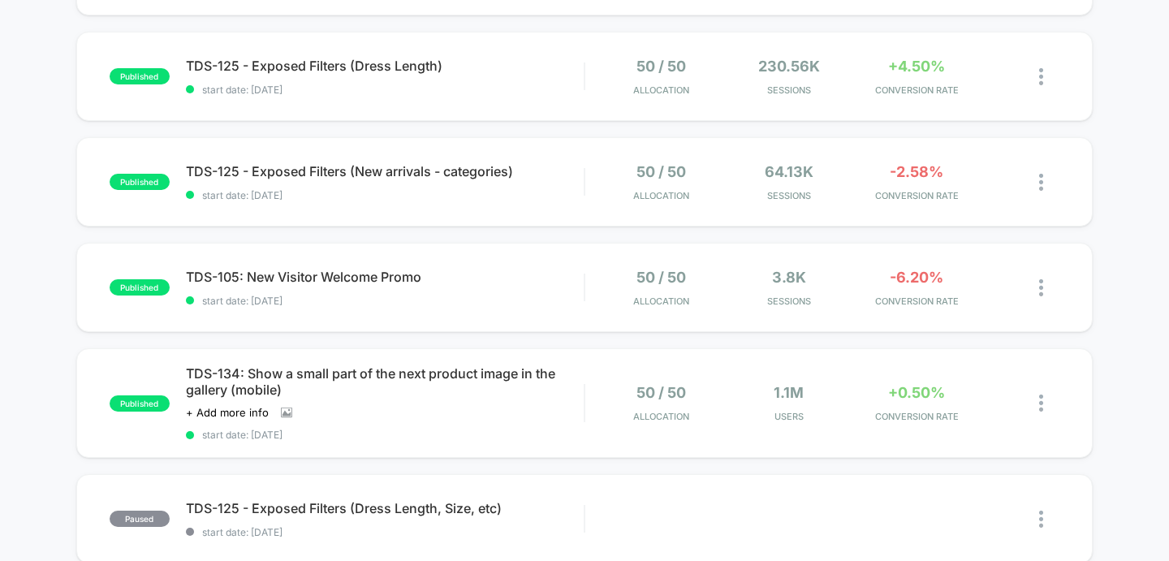
scroll to position [776, 0]
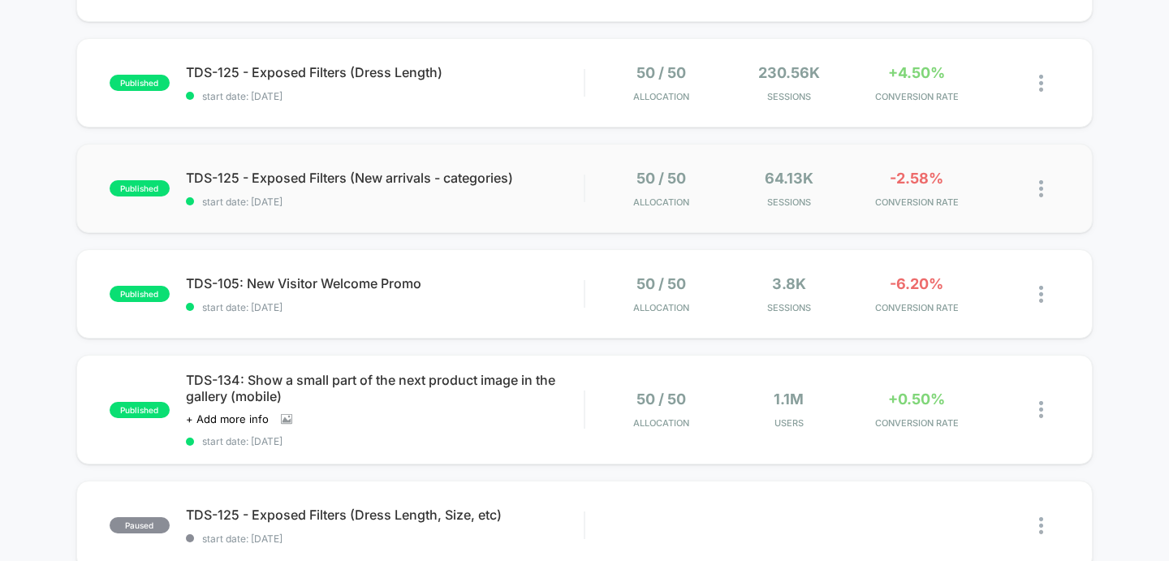
click at [349, 220] on div "published TDS-125 - Exposed Filters (New arrivals - categories) start date: [DA…" at bounding box center [584, 188] width 1017 height 89
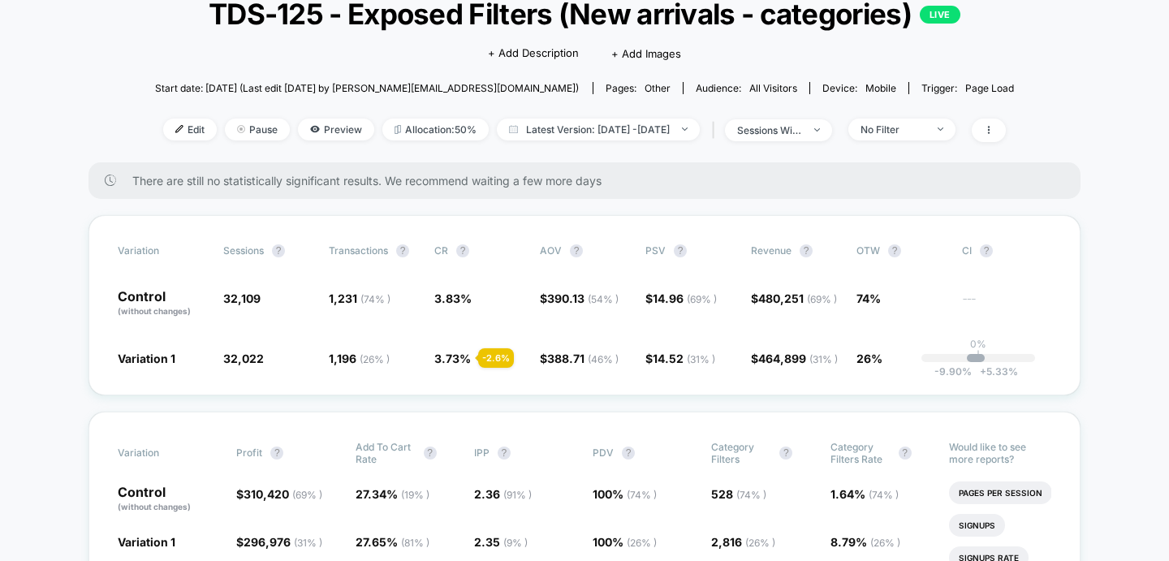
scroll to position [113, 0]
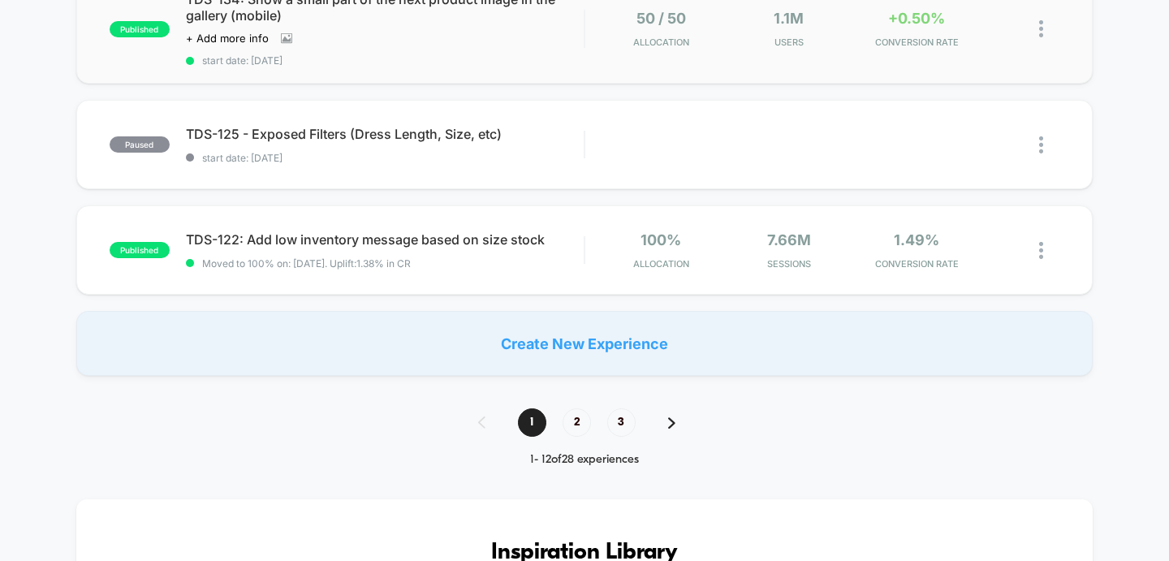
scroll to position [1316, 0]
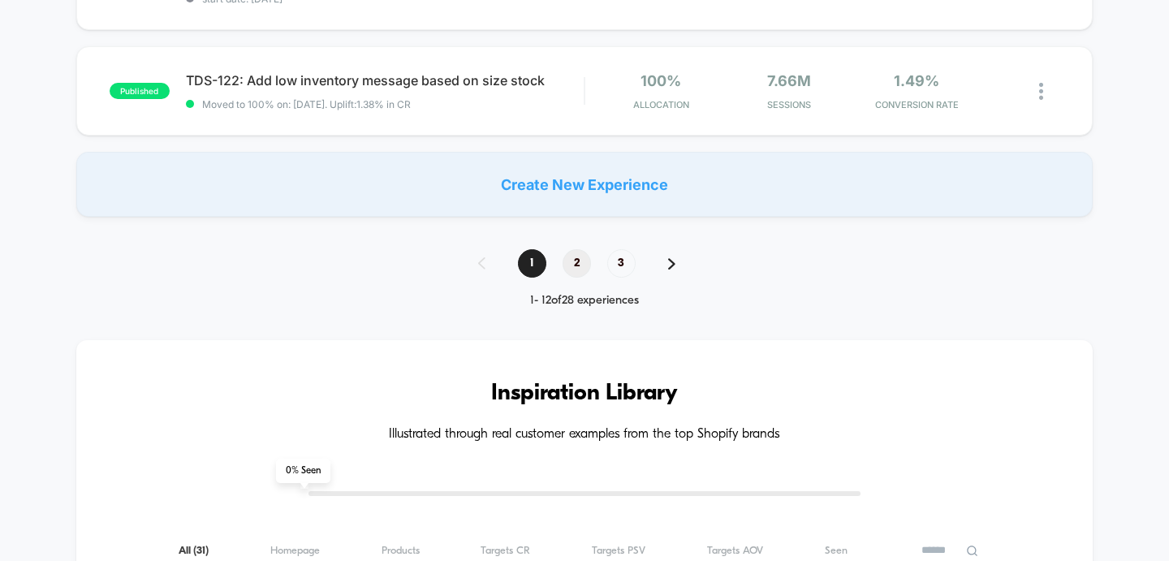
click at [576, 260] on span "2" at bounding box center [577, 263] width 28 height 28
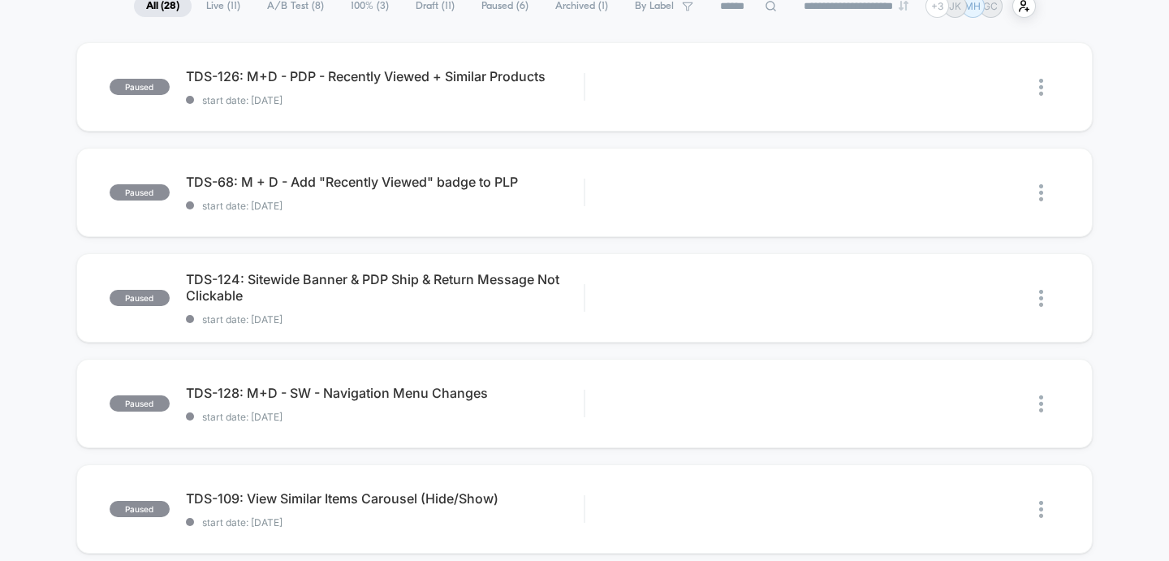
scroll to position [192, 0]
